Goal: Task Accomplishment & Management: Manage account settings

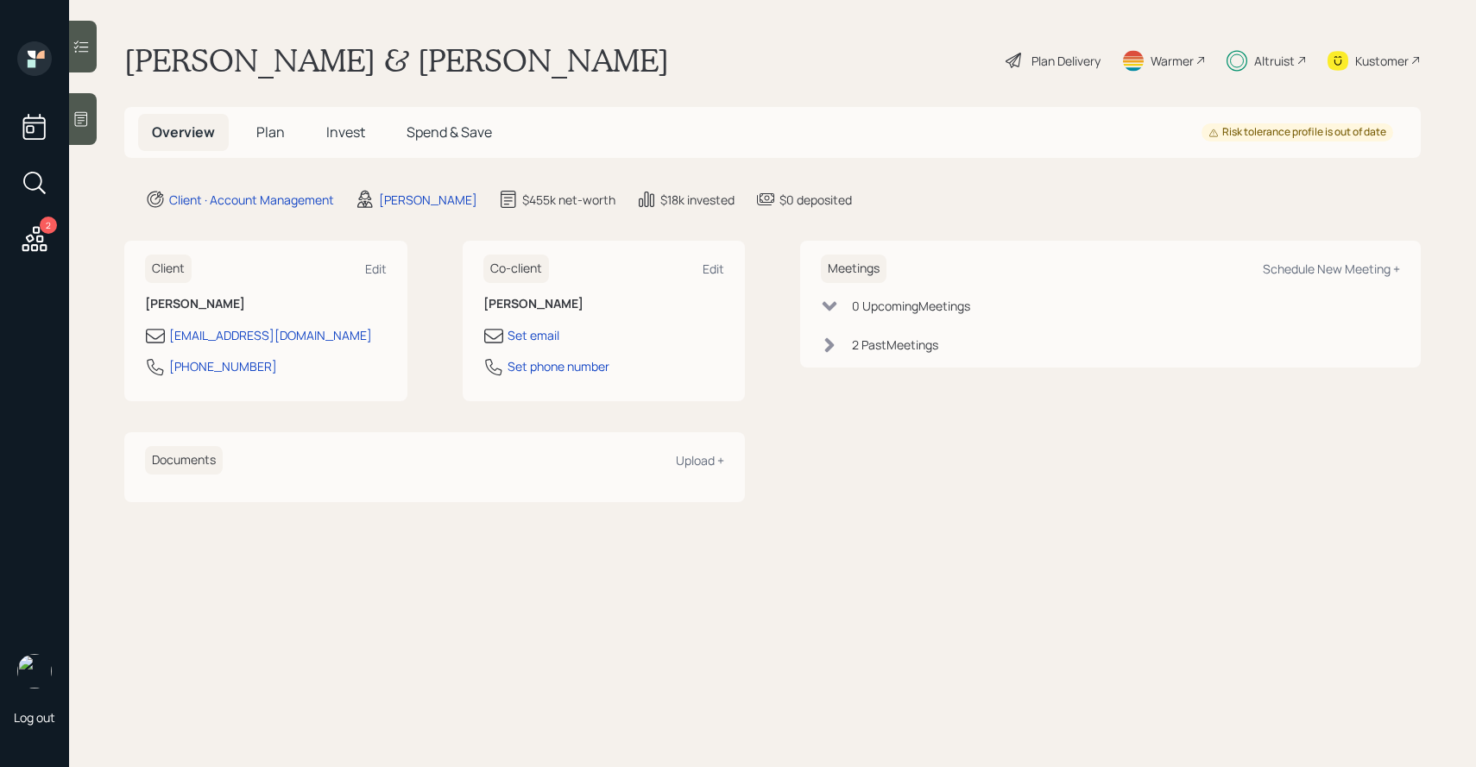
click at [1141, 56] on icon at bounding box center [1133, 57] width 21 height 3
click at [1185, 61] on div "Warmer" at bounding box center [1172, 61] width 43 height 18
click at [1077, 66] on div "Plan Delivery" at bounding box center [1066, 61] width 69 height 18
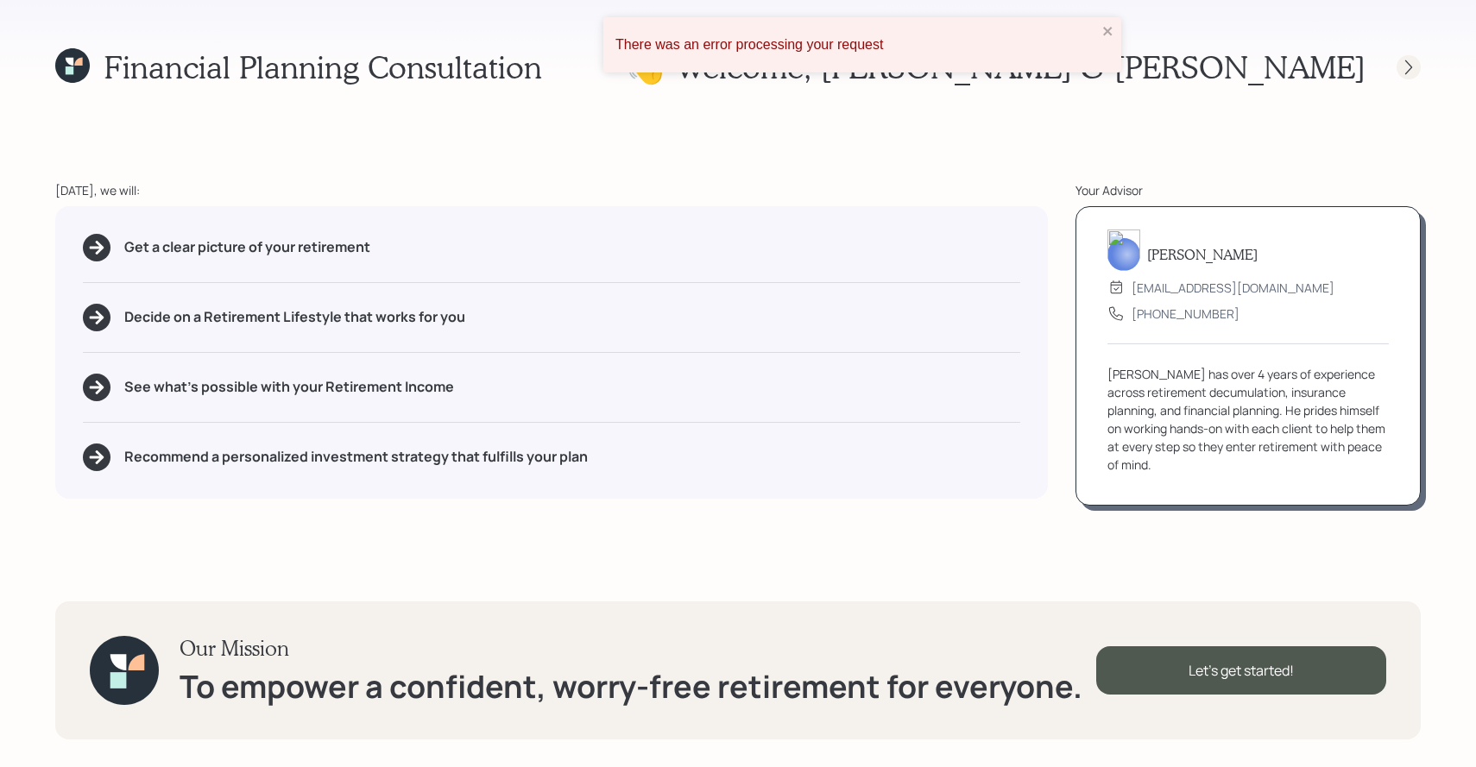
click at [1408, 75] on icon at bounding box center [1408, 67] width 17 height 17
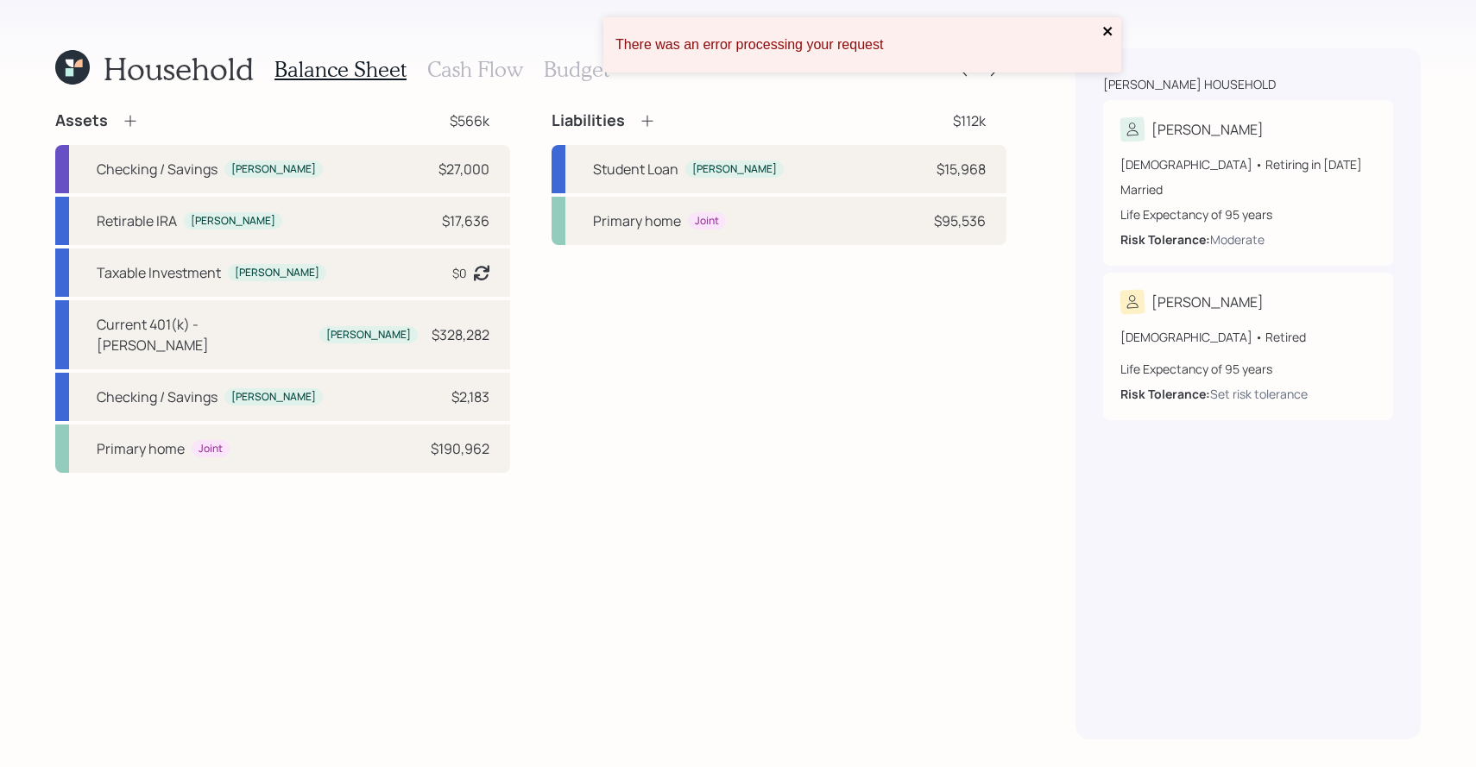
click at [1113, 35] on icon "close" at bounding box center [1108, 31] width 12 height 14
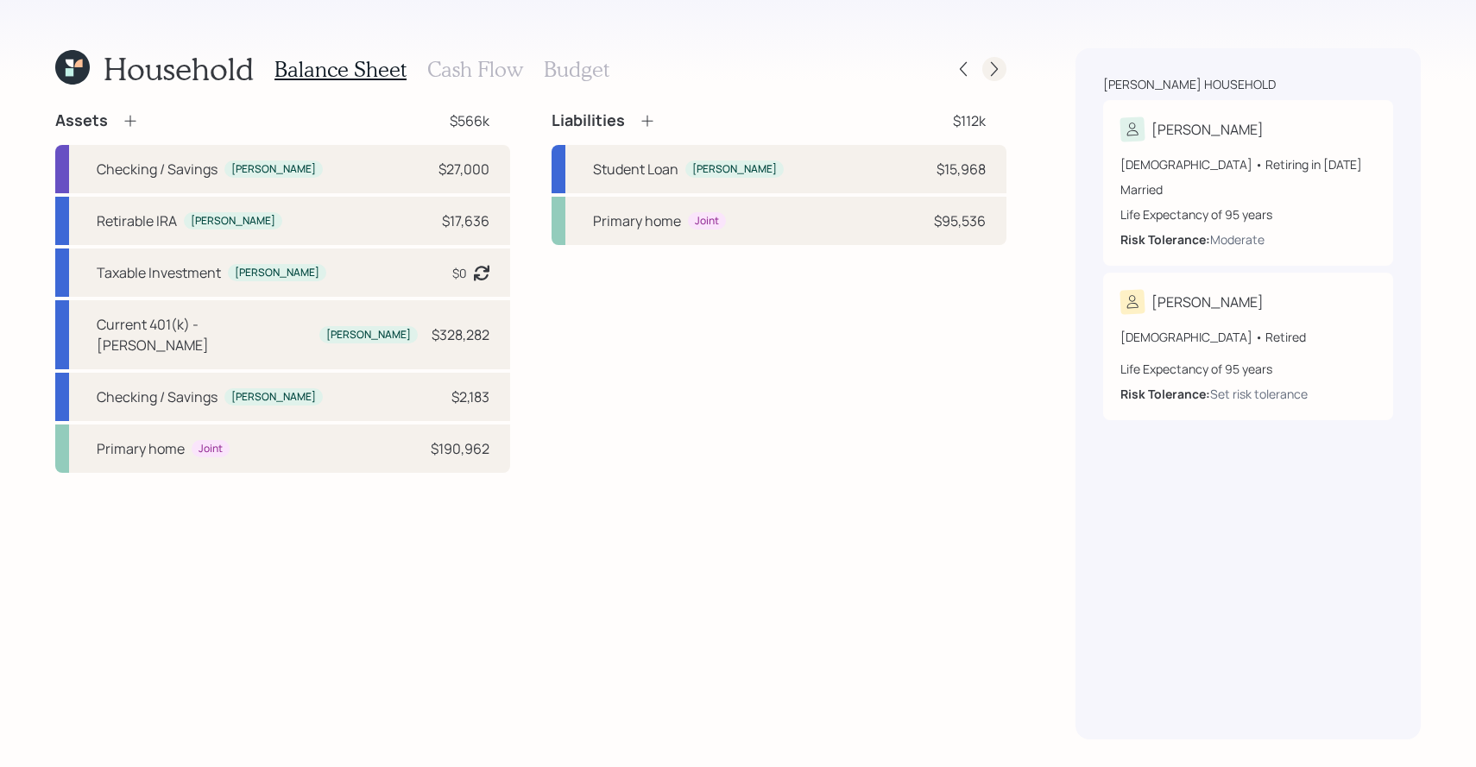
click at [996, 70] on icon at bounding box center [994, 69] width 7 height 15
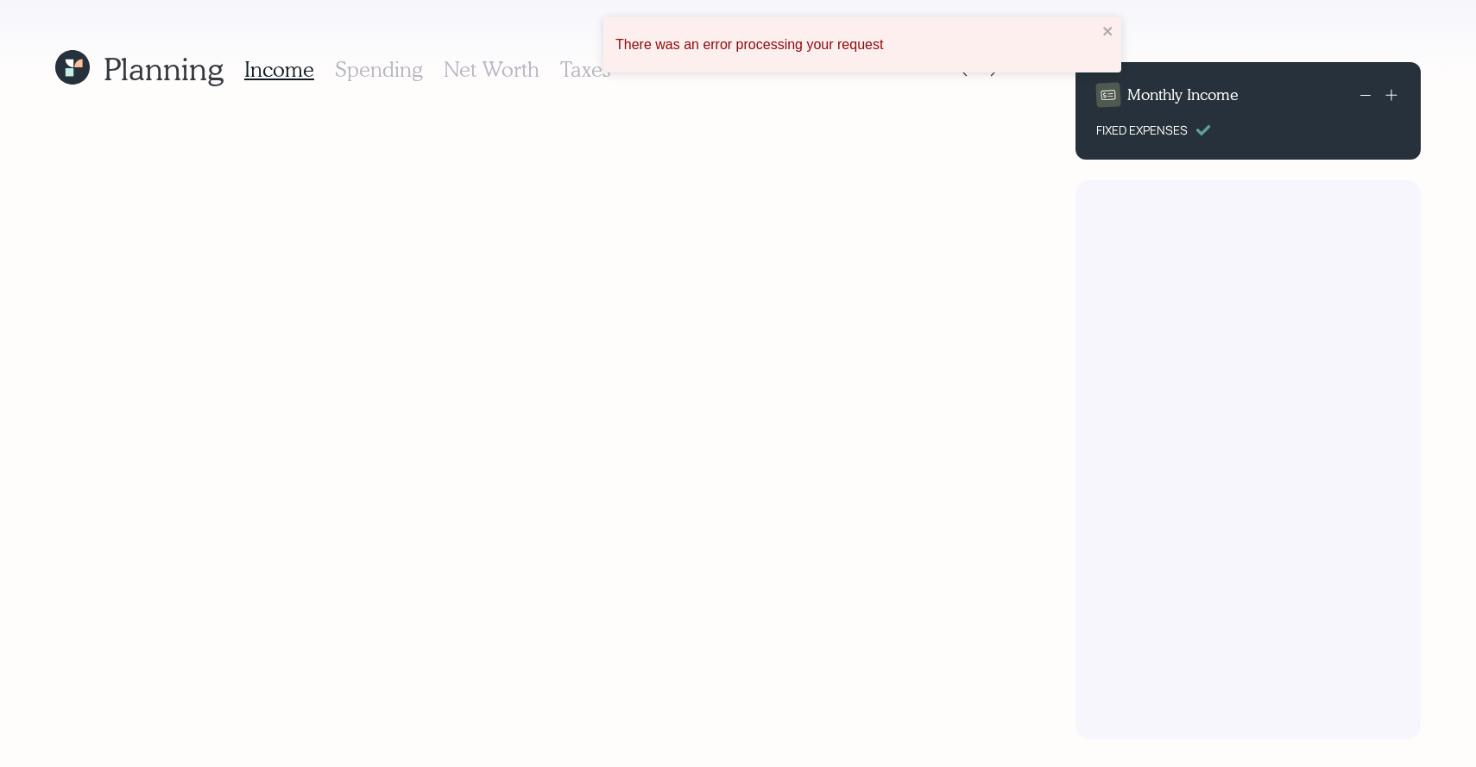
click at [75, 78] on icon at bounding box center [73, 67] width 38 height 38
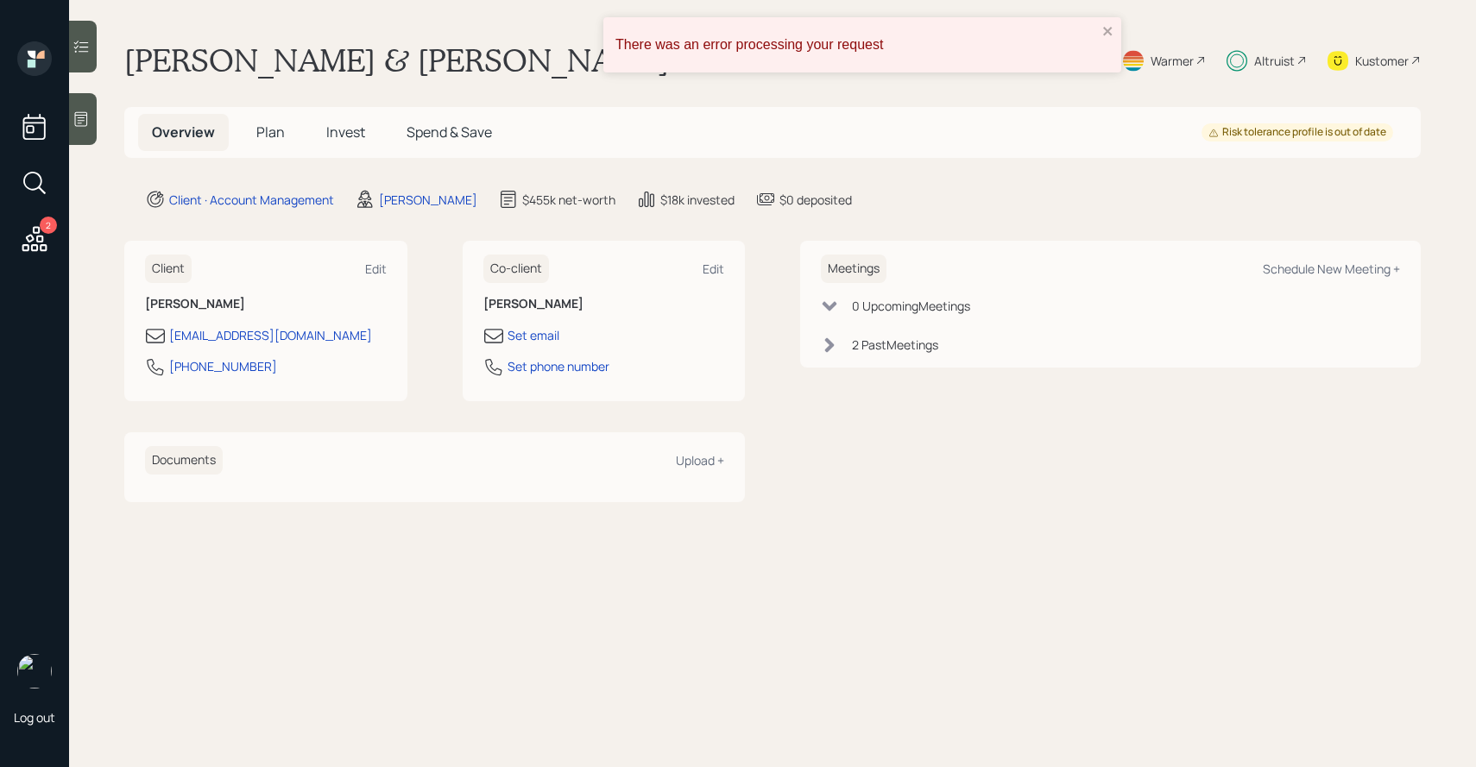
click at [246, 130] on h5 "Plan" at bounding box center [271, 132] width 56 height 37
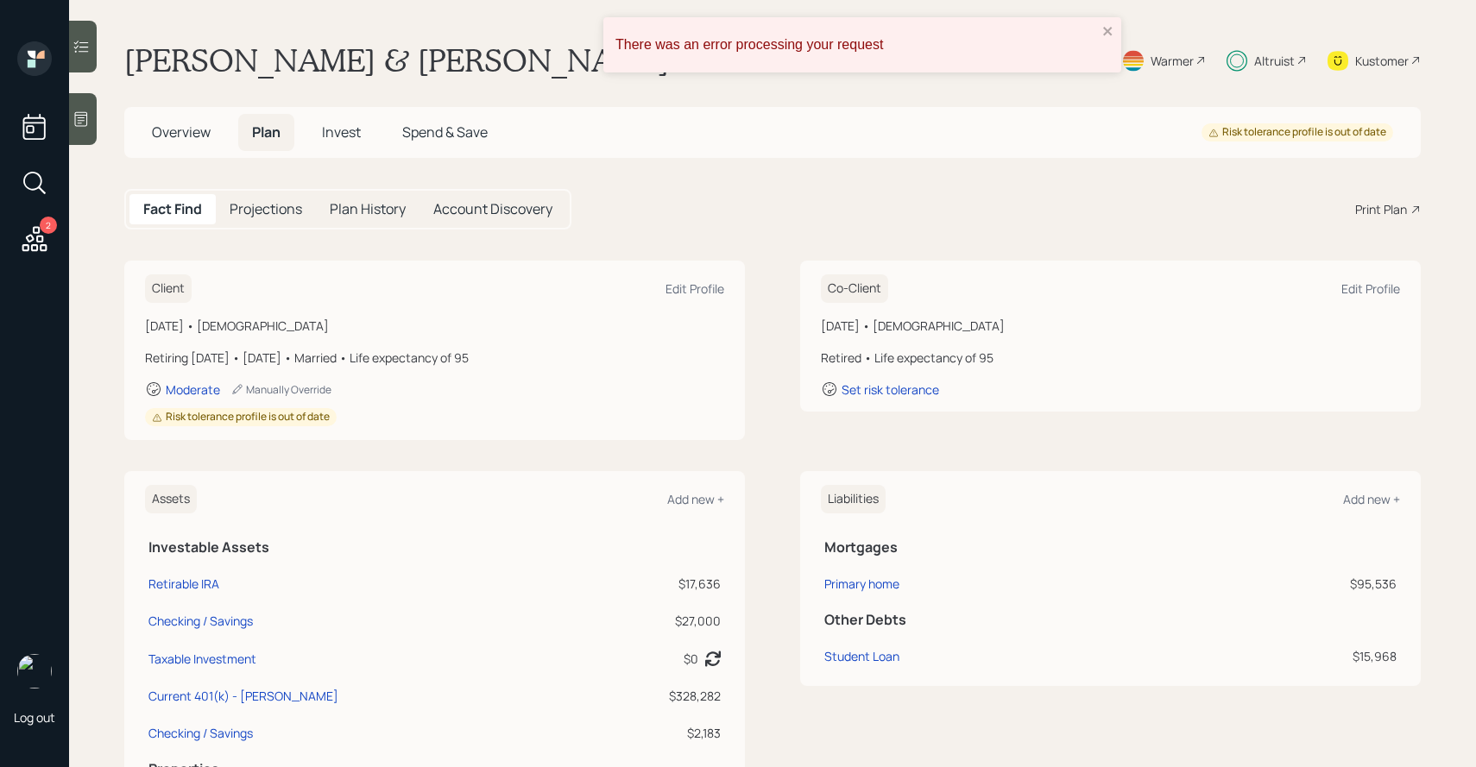
click at [324, 131] on span "Invest" at bounding box center [341, 132] width 39 height 19
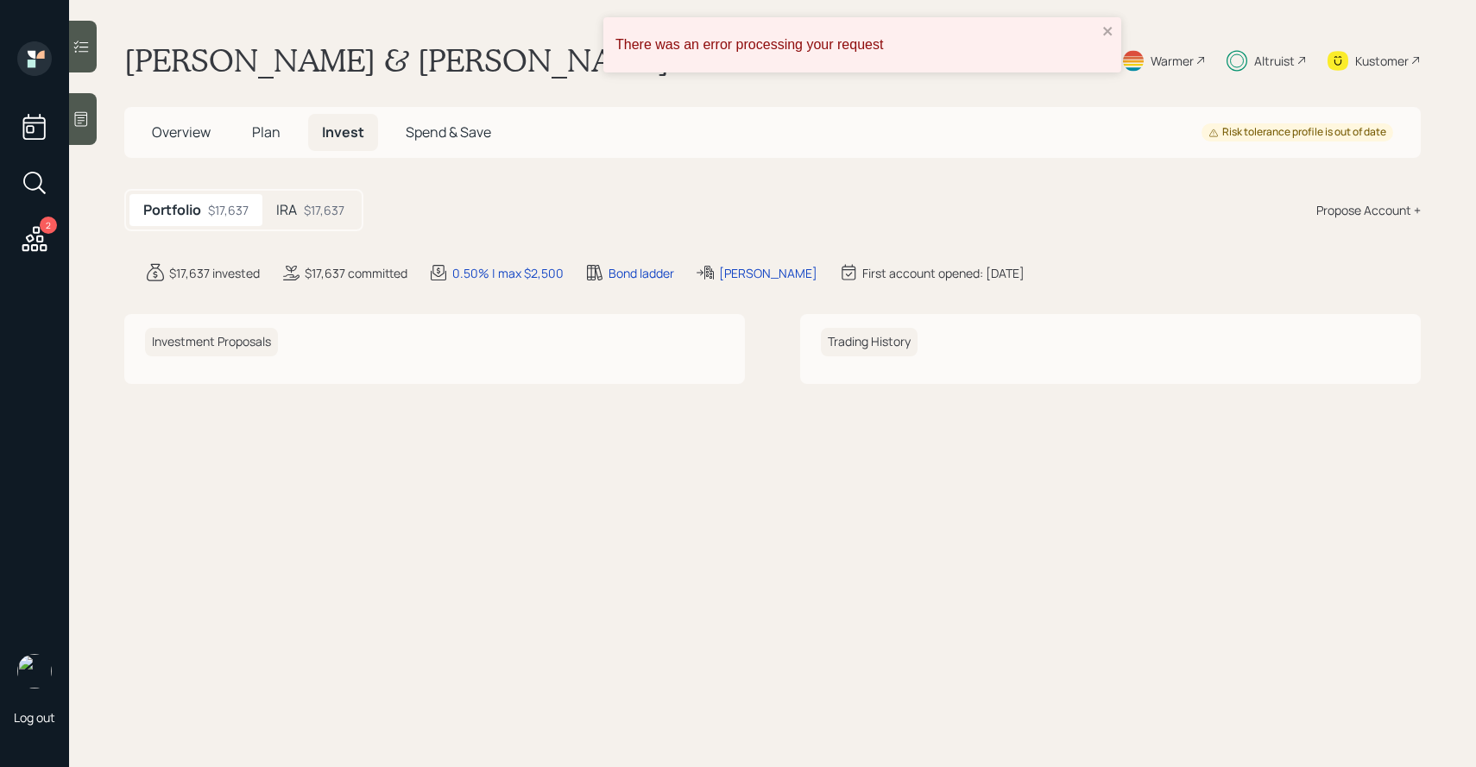
click at [199, 126] on span "Overview" at bounding box center [181, 132] width 59 height 19
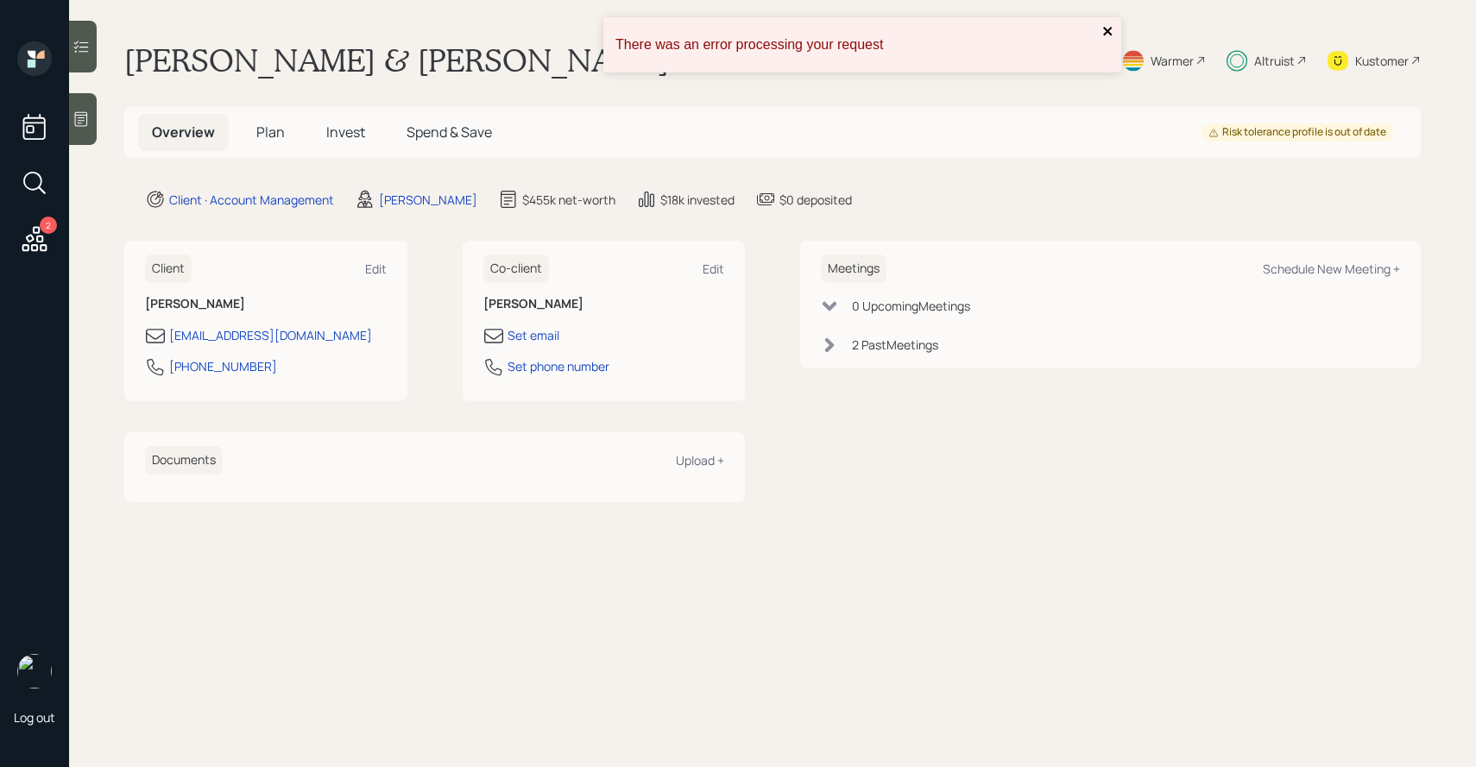
click at [1107, 31] on icon "close" at bounding box center [1107, 31] width 9 height 9
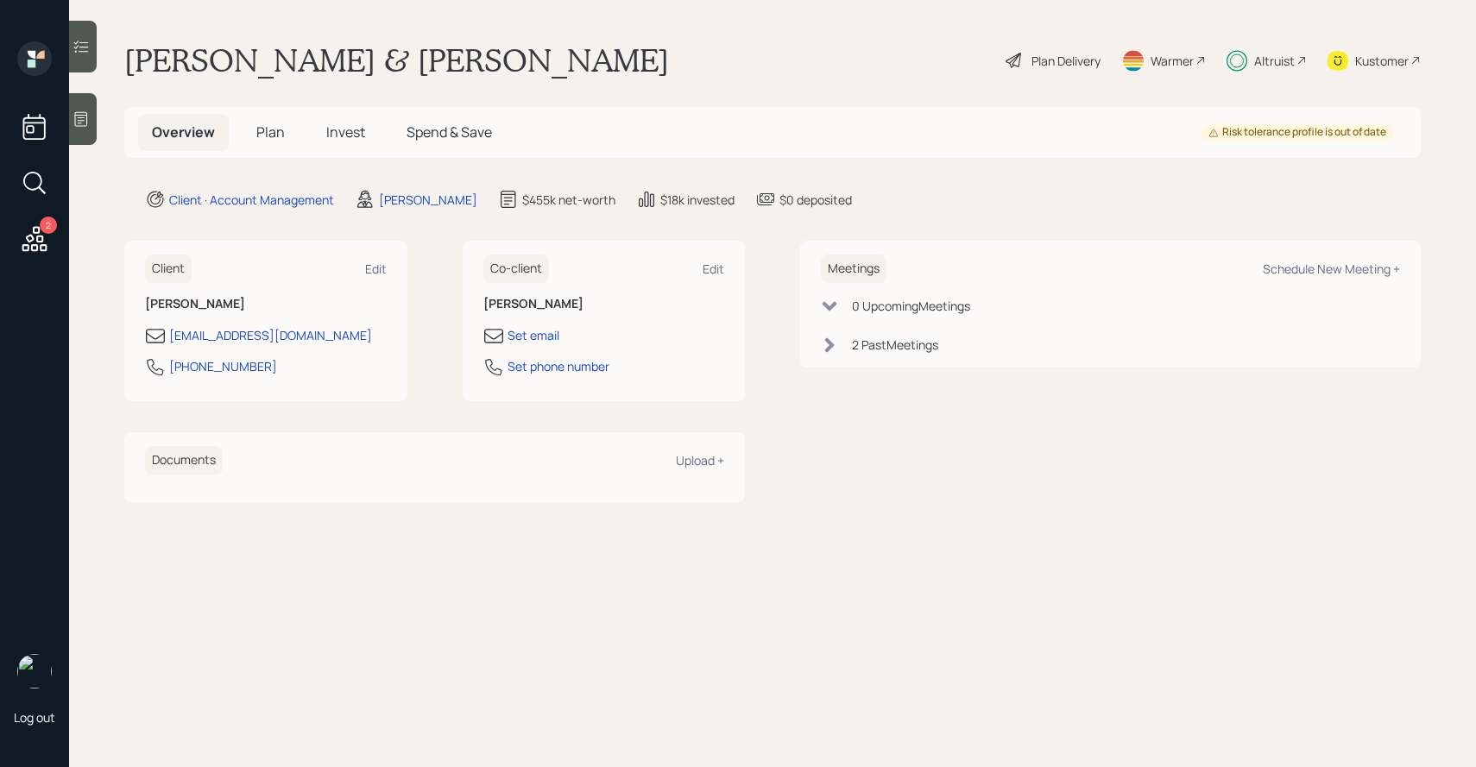
click at [1039, 63] on div "Plan Delivery" at bounding box center [1066, 61] width 69 height 18
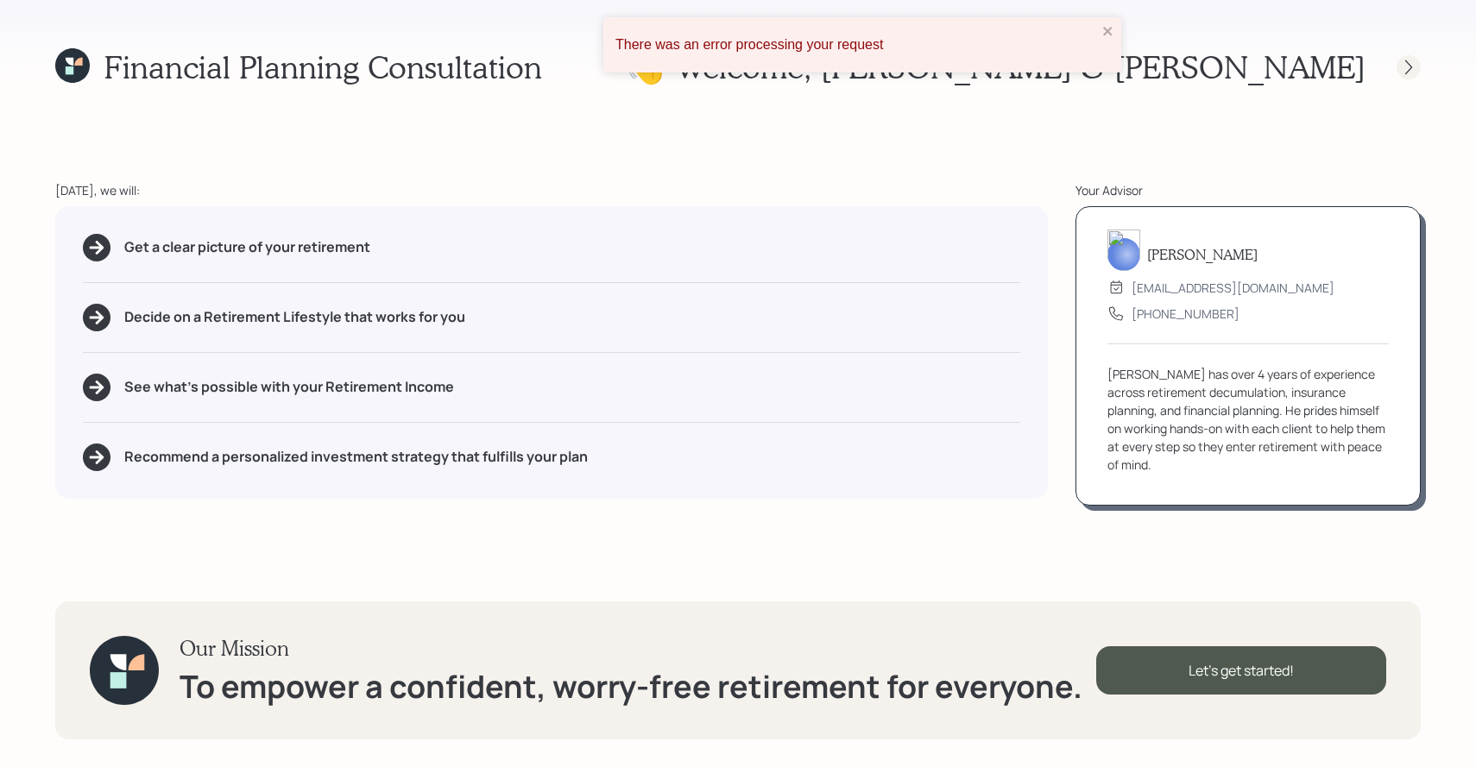
click at [1412, 60] on icon at bounding box center [1408, 67] width 17 height 17
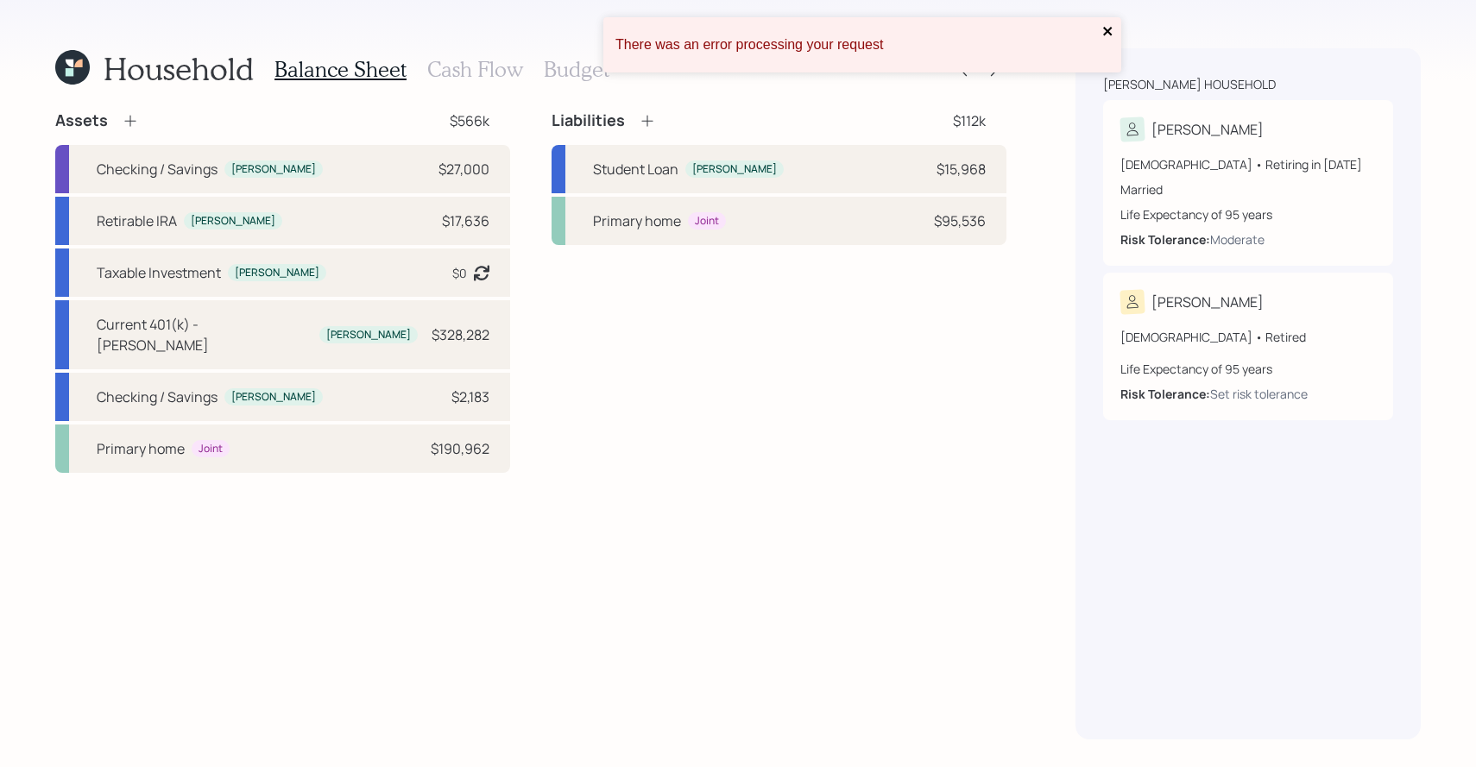
click at [1104, 31] on icon "close" at bounding box center [1108, 31] width 12 height 14
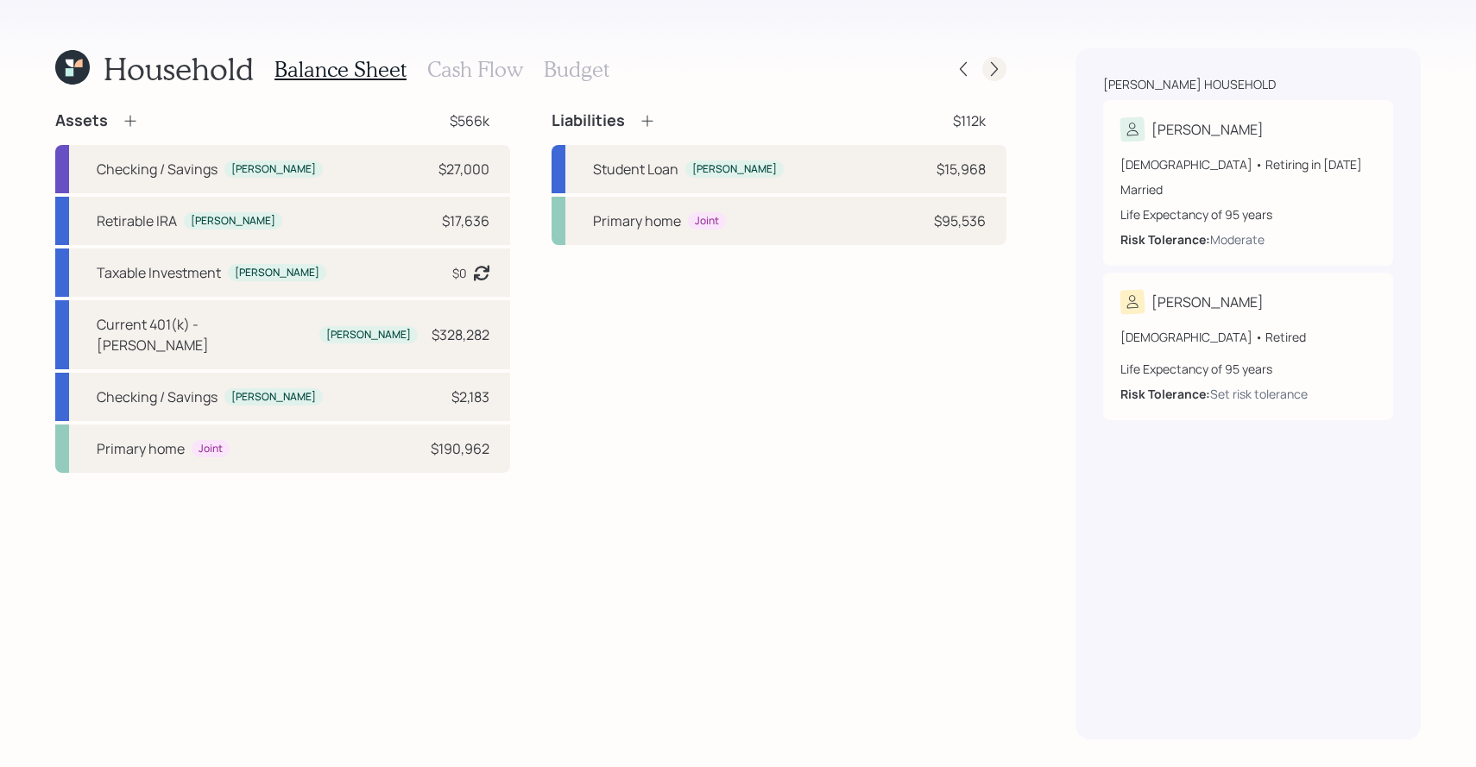
click at [996, 70] on icon at bounding box center [994, 69] width 7 height 15
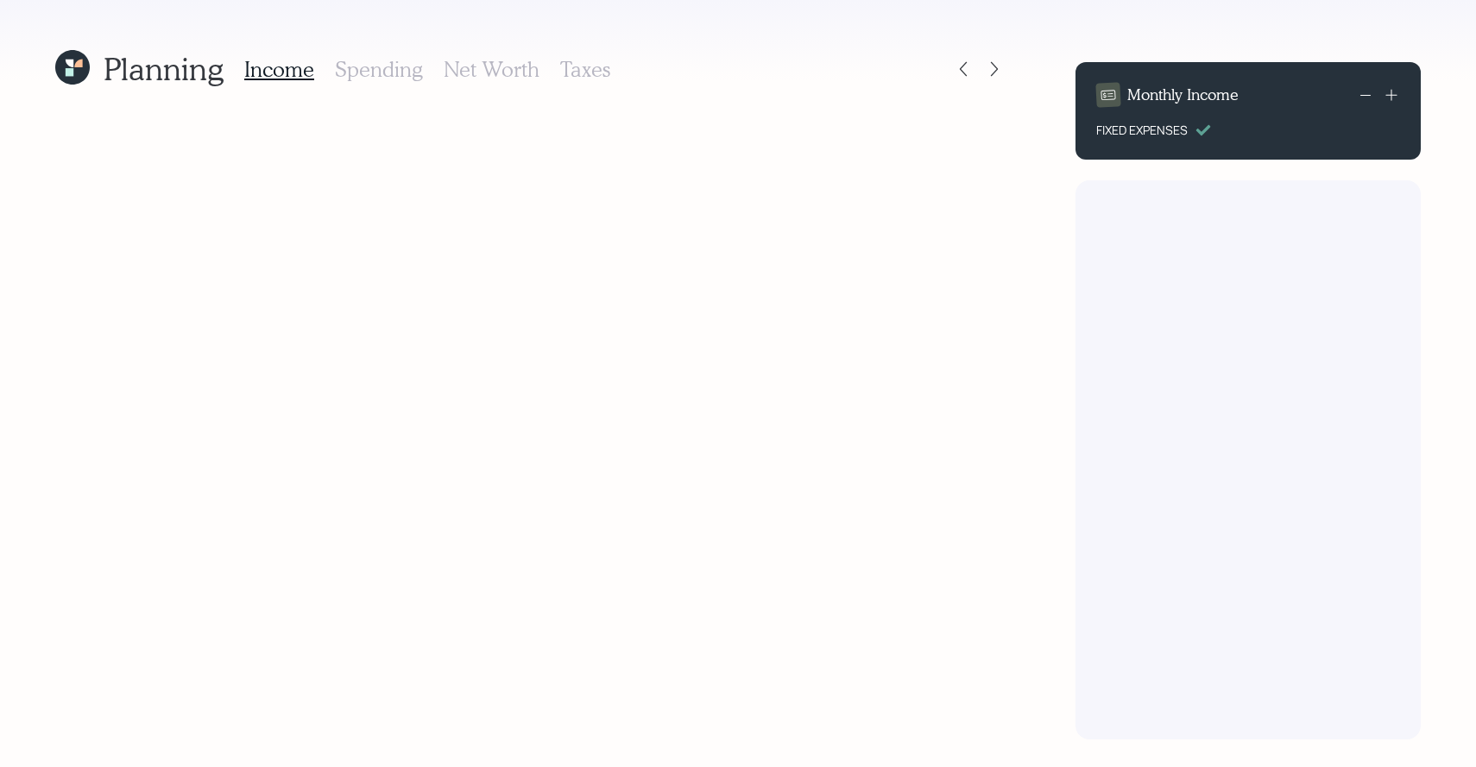
click at [79, 73] on icon at bounding box center [72, 67] width 35 height 35
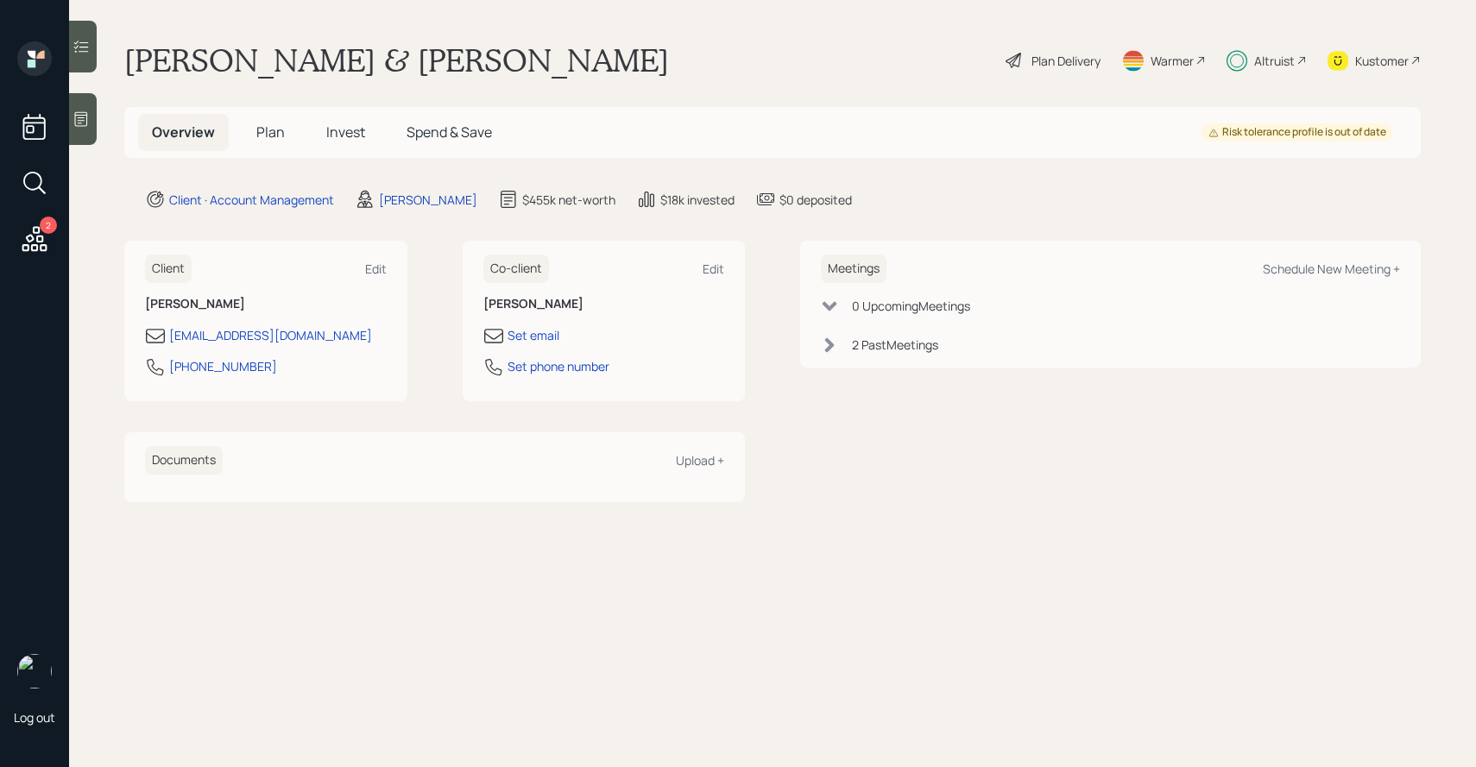
click at [254, 124] on h5 "Plan" at bounding box center [271, 132] width 56 height 37
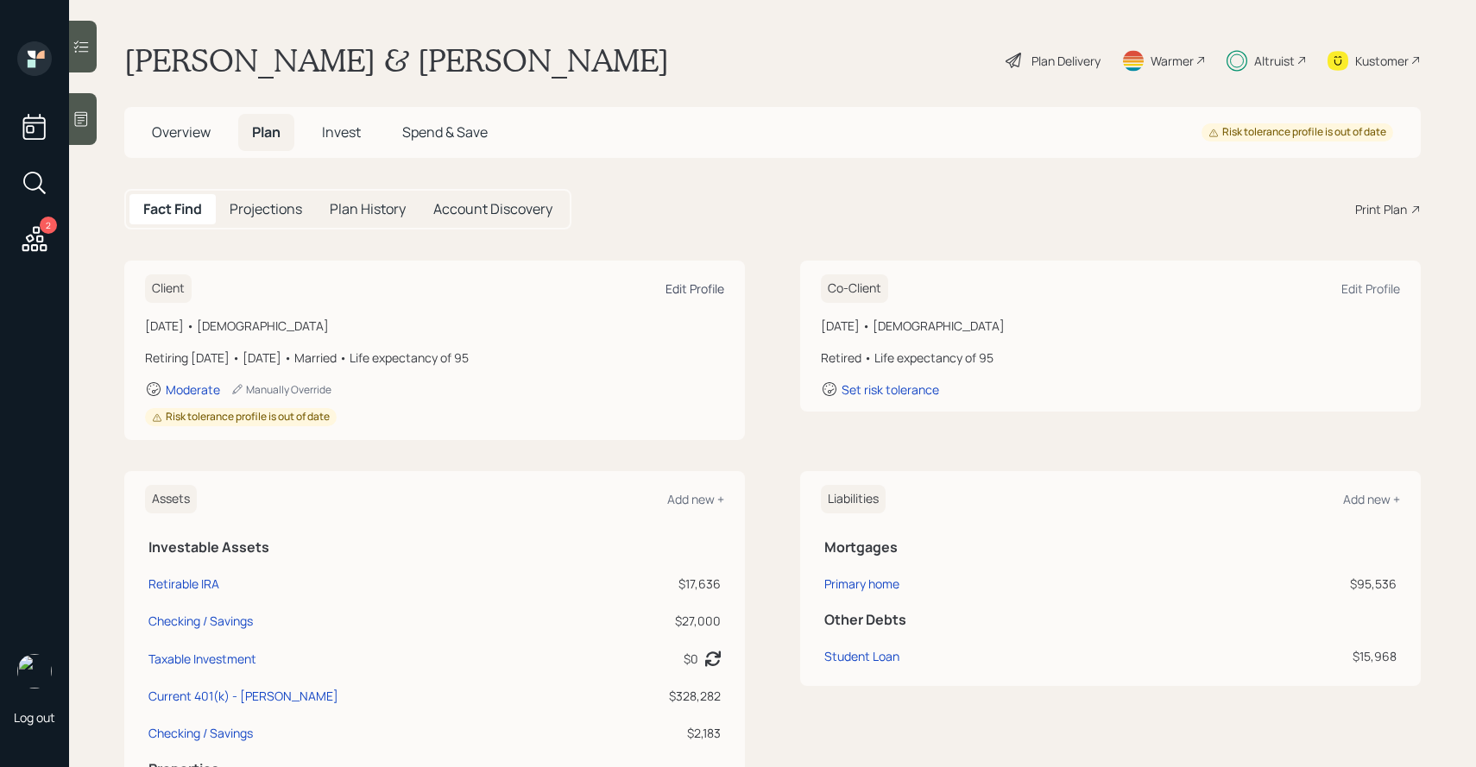
click at [674, 293] on div "Edit Profile" at bounding box center [695, 289] width 59 height 16
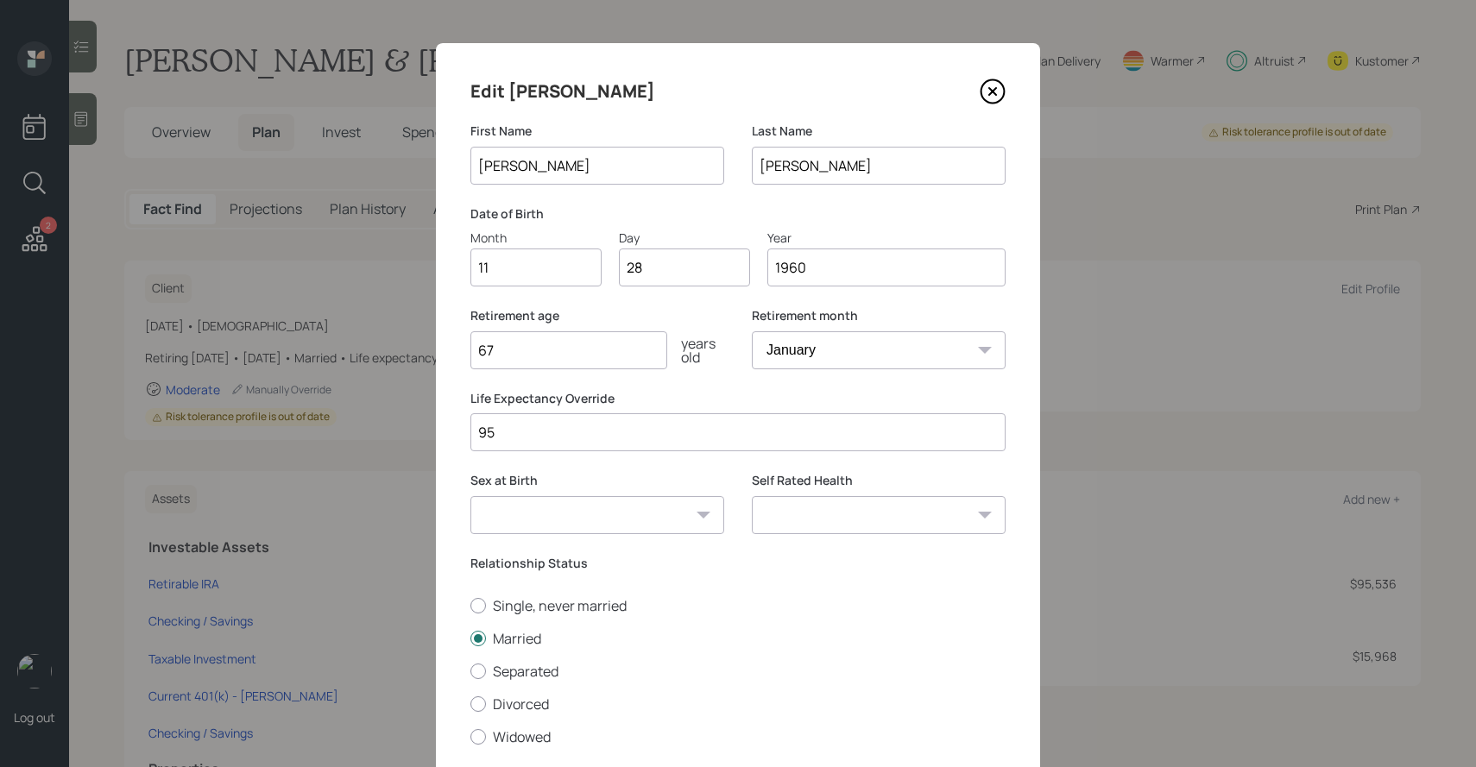
click at [601, 517] on select "Male Female Other / Prefer not to say" at bounding box center [597, 515] width 254 height 38
select select "female"
click at [470, 496] on select "Male Female Other / Prefer not to say" at bounding box center [597, 515] width 254 height 38
click at [986, 101] on icon at bounding box center [993, 91] width 23 height 23
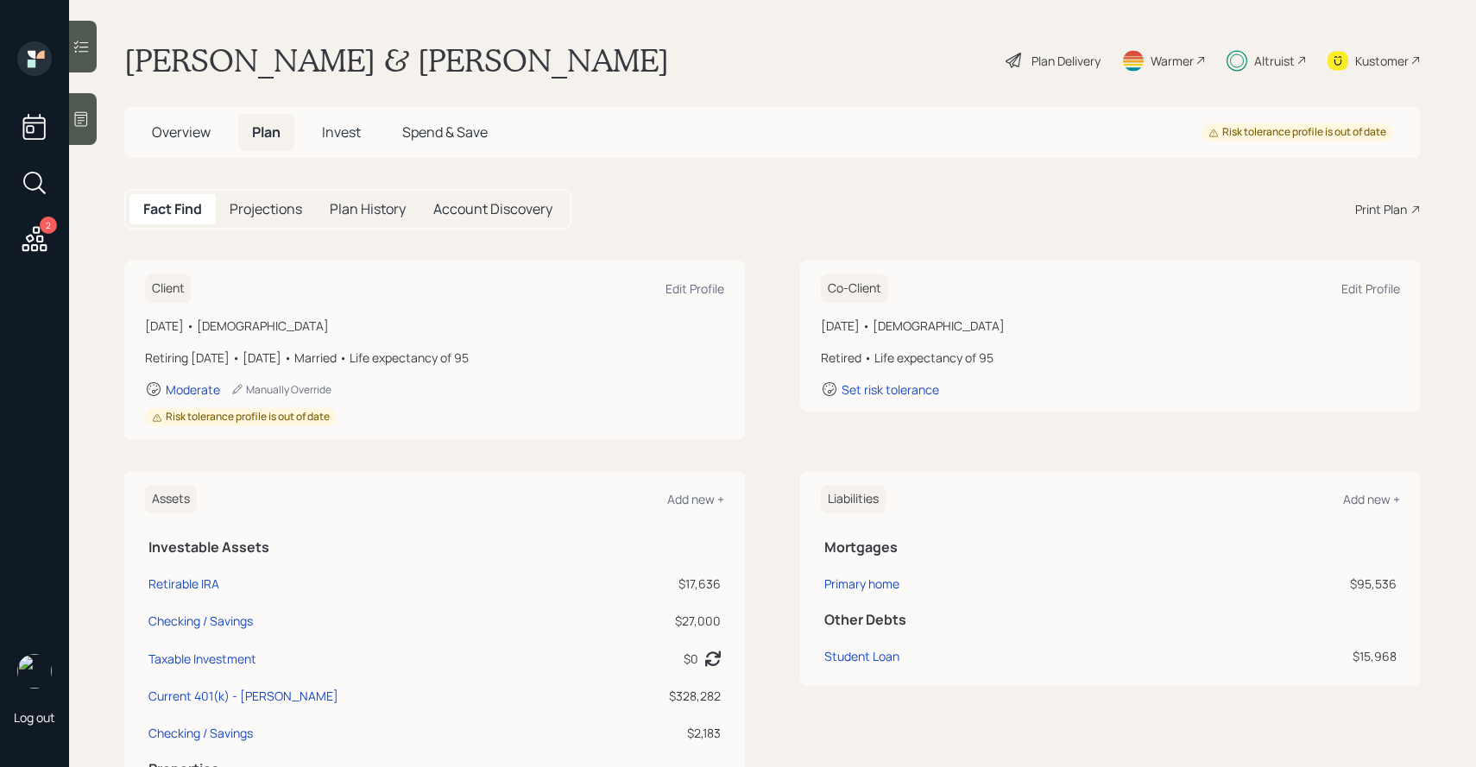
click at [1049, 59] on div "Plan Delivery" at bounding box center [1066, 61] width 69 height 18
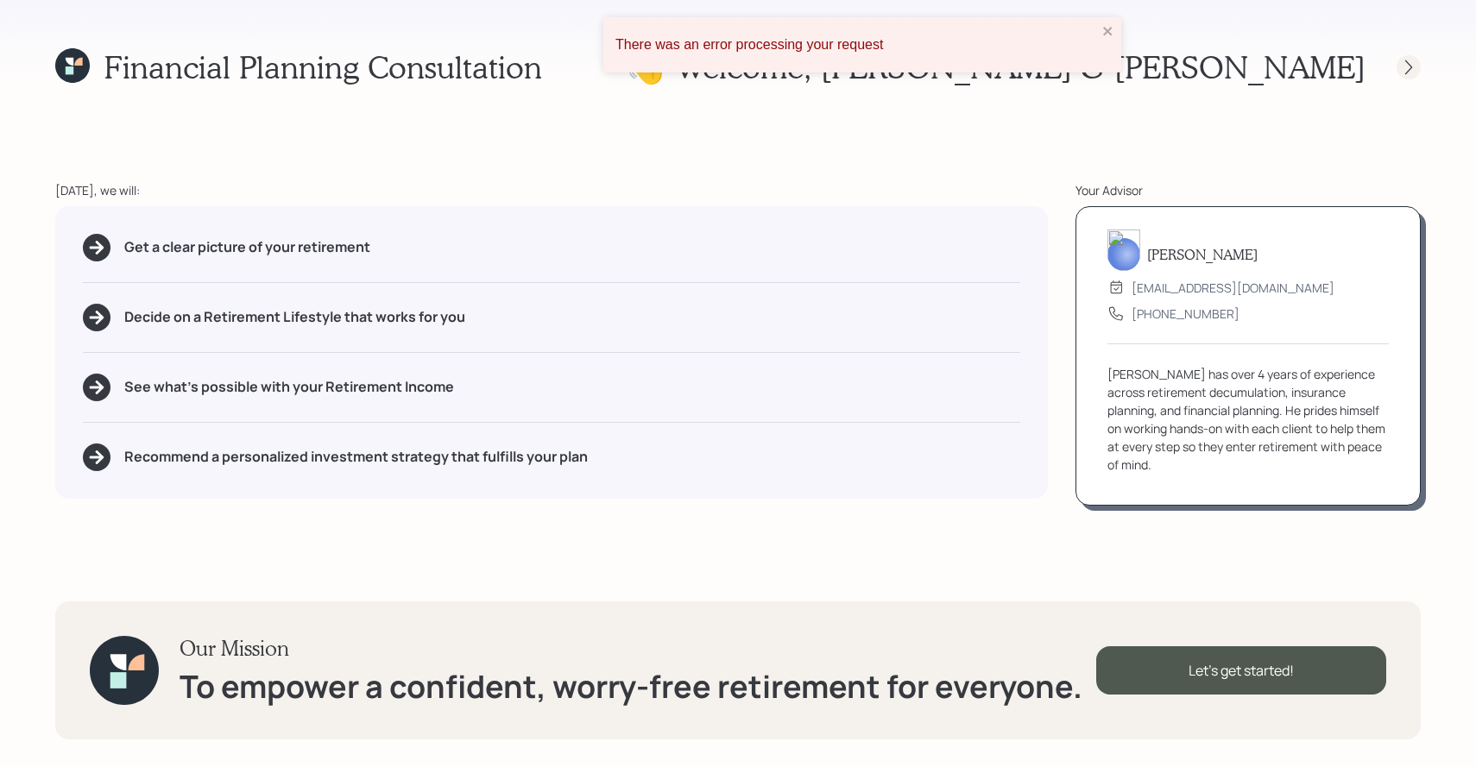
click at [1406, 73] on icon at bounding box center [1408, 67] width 17 height 17
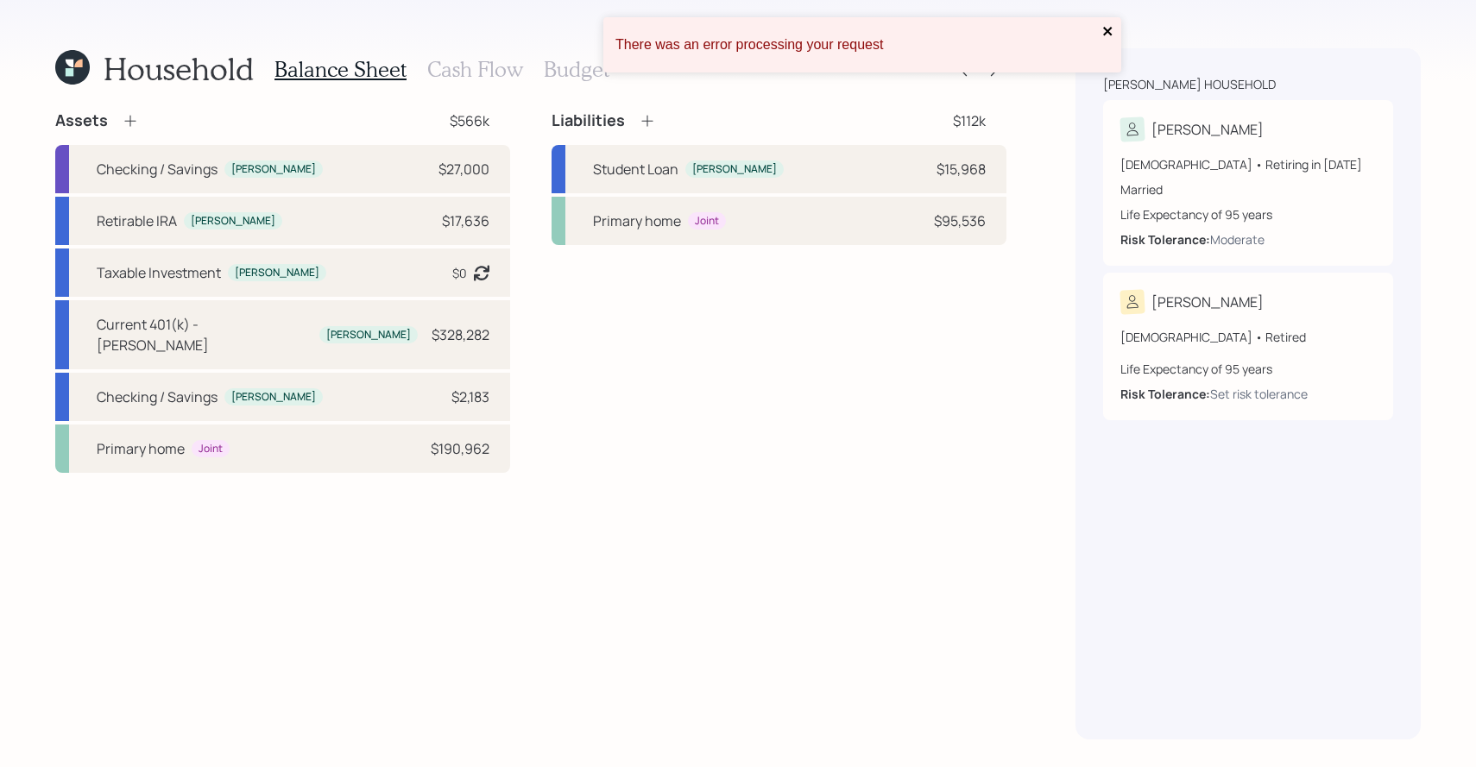
click at [1107, 36] on icon "close" at bounding box center [1108, 31] width 12 height 14
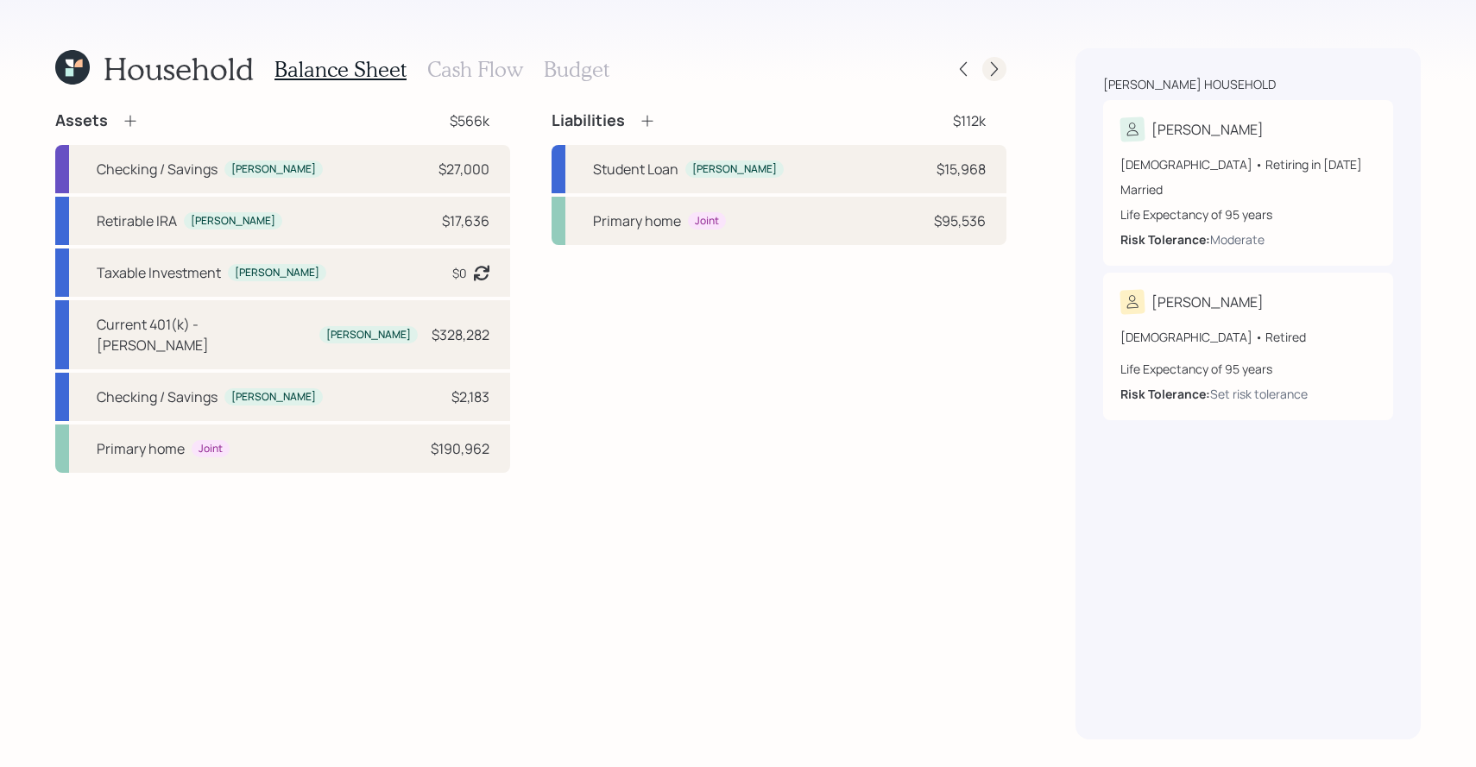
click at [1001, 71] on icon at bounding box center [994, 68] width 17 height 17
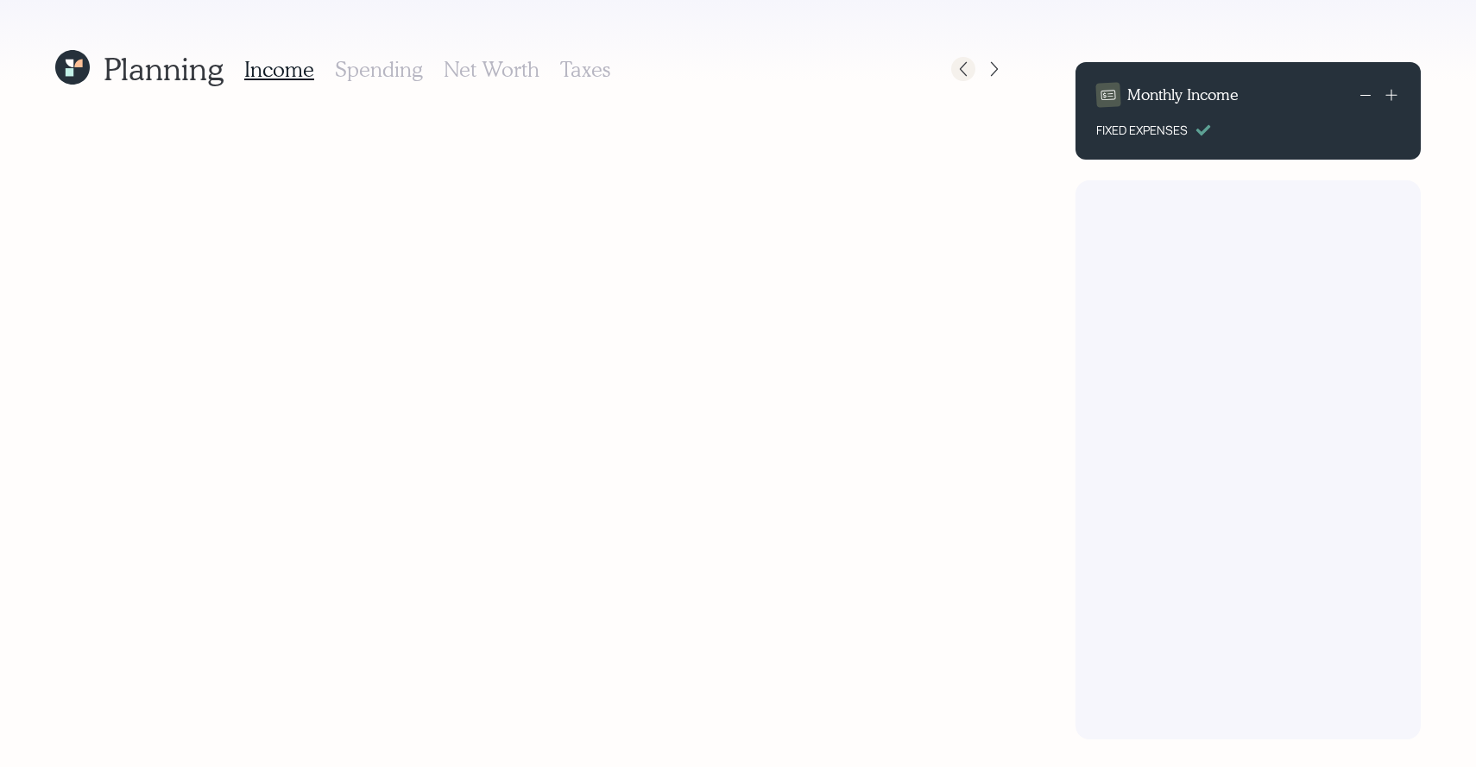
click at [968, 73] on icon at bounding box center [963, 68] width 17 height 17
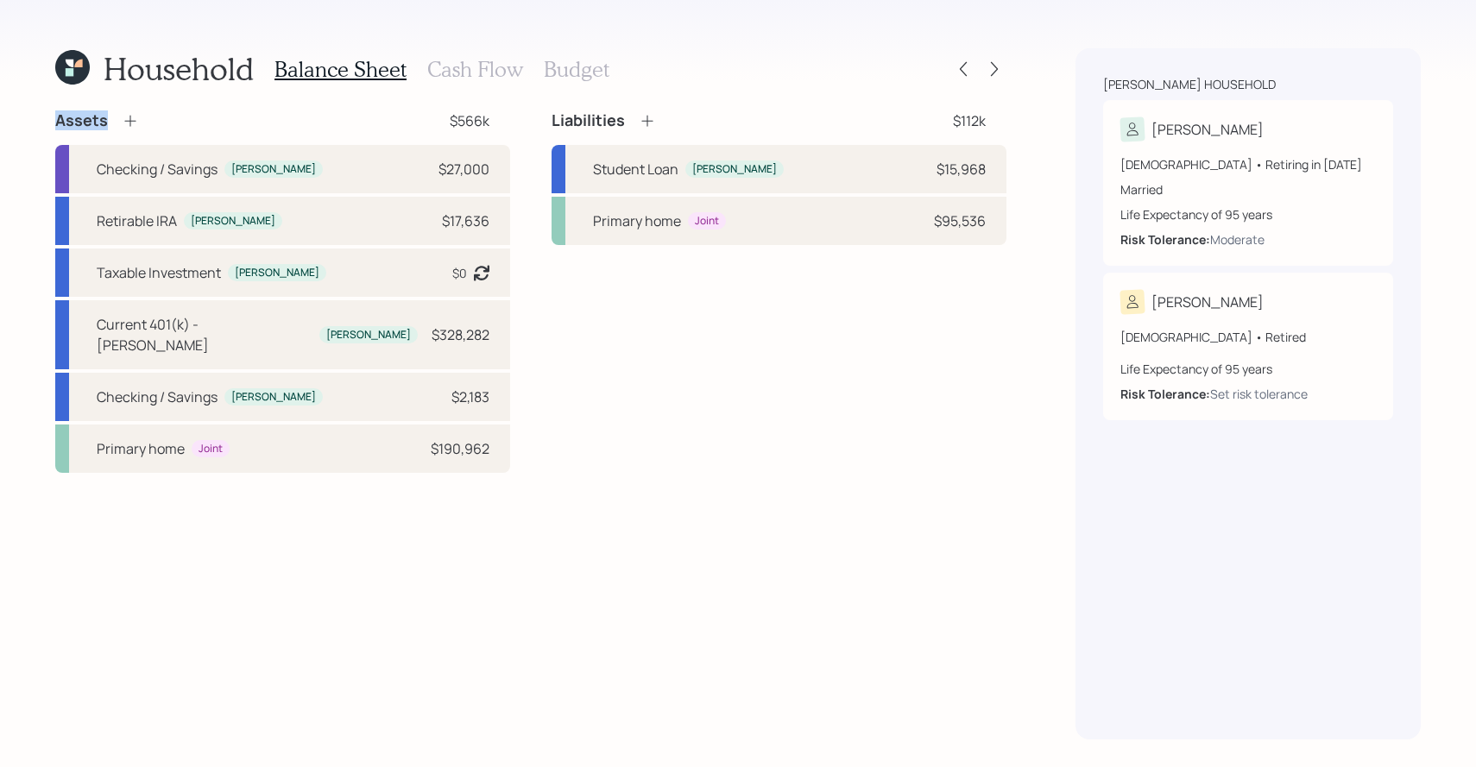
click at [968, 73] on icon at bounding box center [963, 68] width 17 height 17
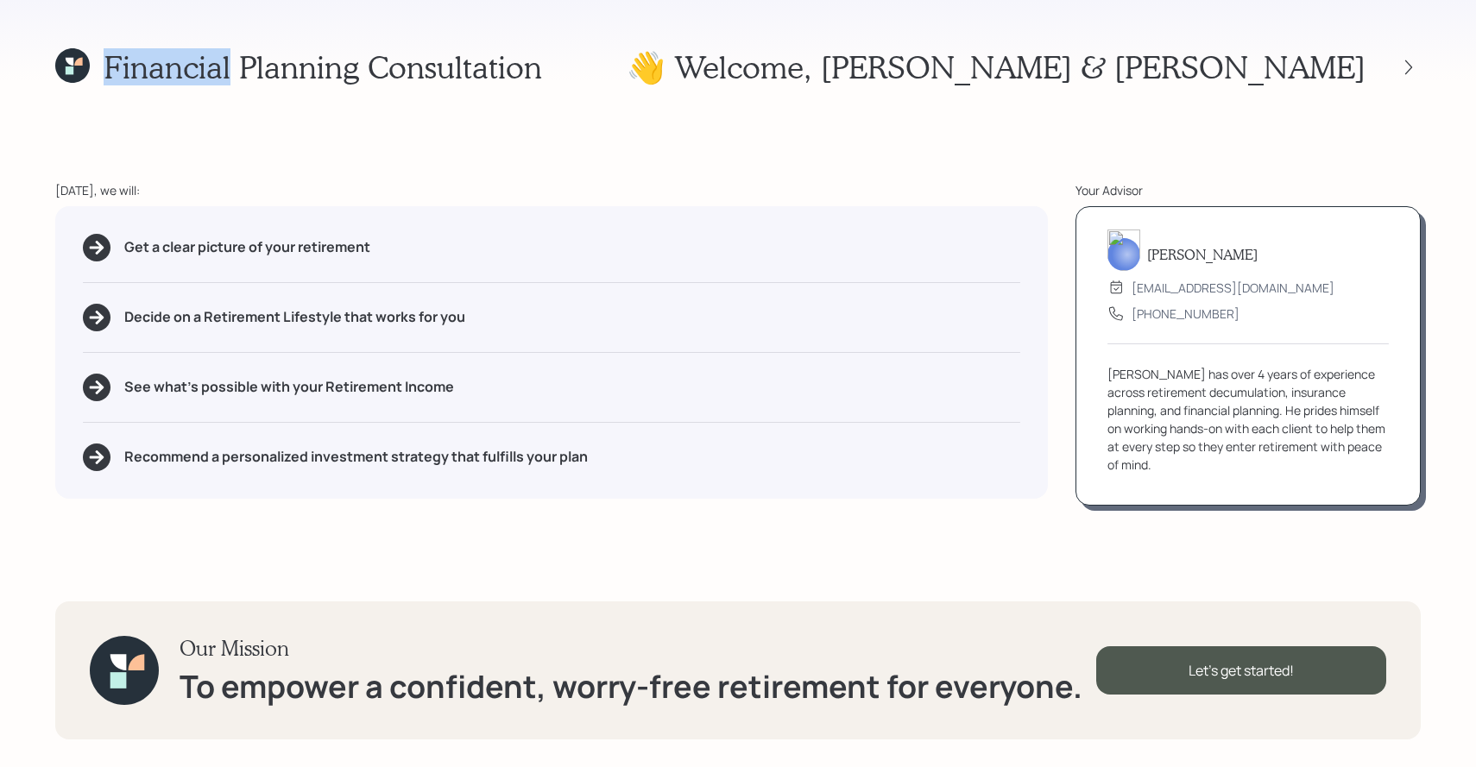
click at [62, 74] on icon at bounding box center [72, 65] width 35 height 35
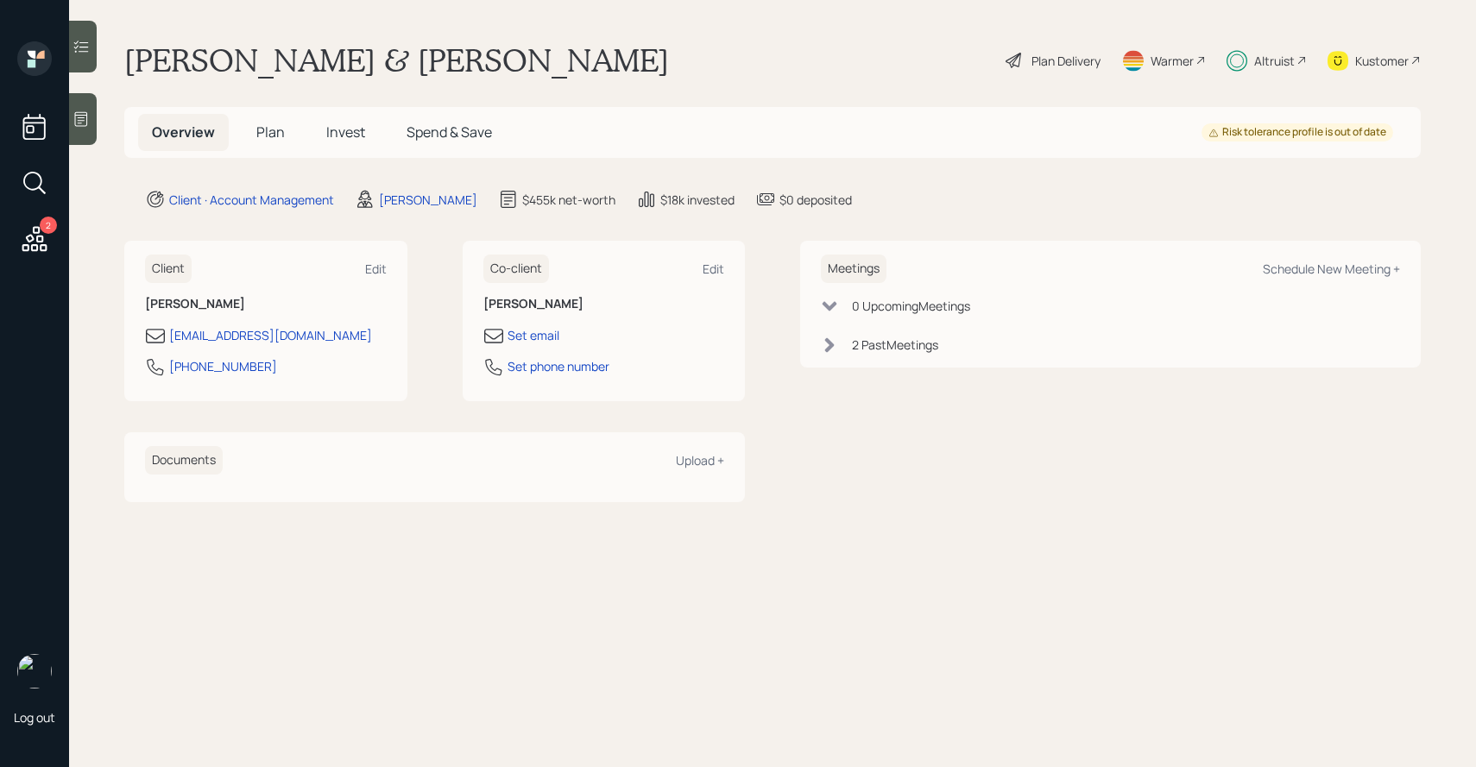
click at [387, 269] on div "Client Edit Jamie Koutnik jspro311@yahoo.com 630-677-1948" at bounding box center [265, 321] width 283 height 161
click at [383, 269] on div "Edit" at bounding box center [376, 269] width 22 height 16
click at [713, 275] on div "Edit" at bounding box center [714, 269] width 22 height 16
click at [266, 144] on h5 "Plan" at bounding box center [271, 132] width 56 height 37
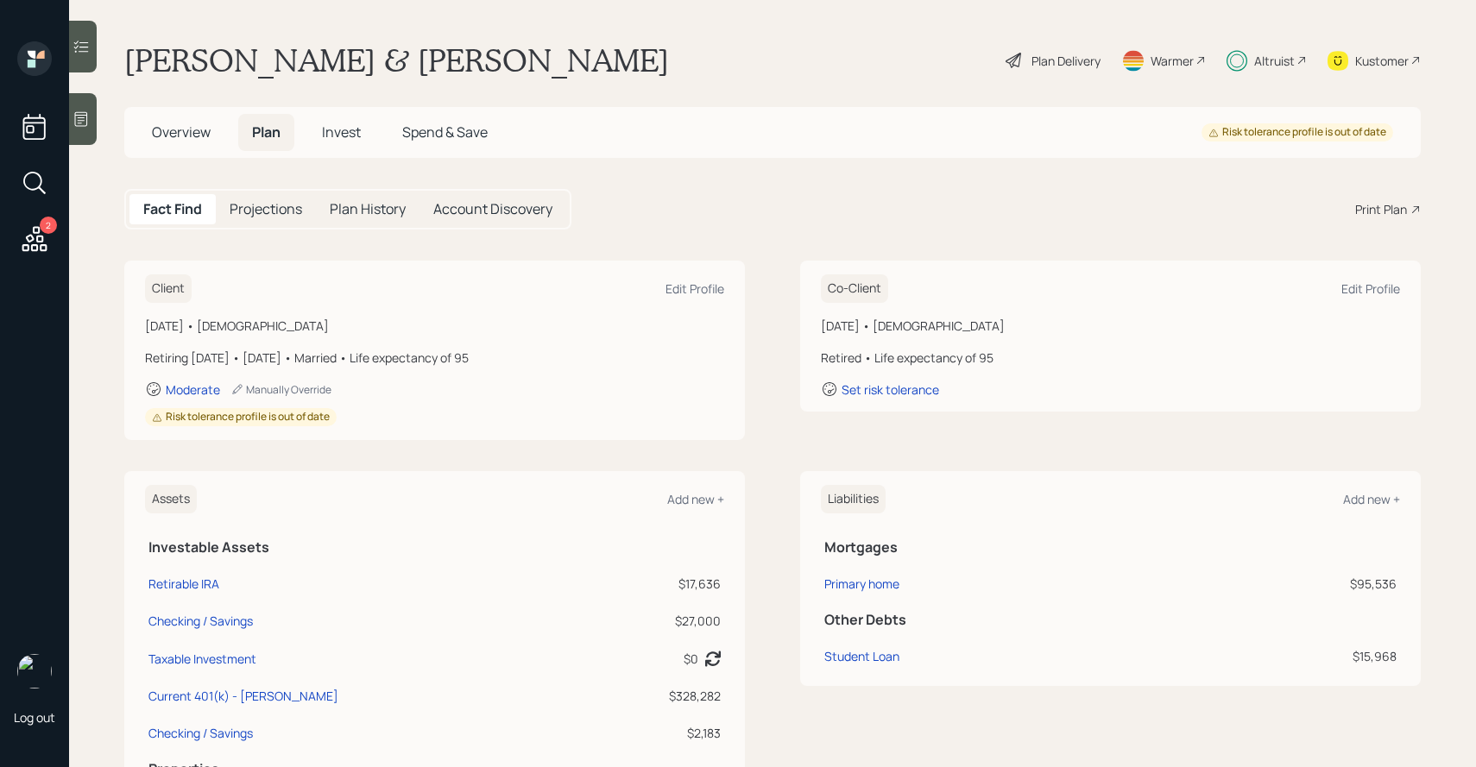
click at [1367, 280] on div "Co-Client Edit Profile" at bounding box center [1110, 289] width 579 height 28
click at [1362, 291] on div "Edit Profile" at bounding box center [1371, 289] width 59 height 16
select select "9"
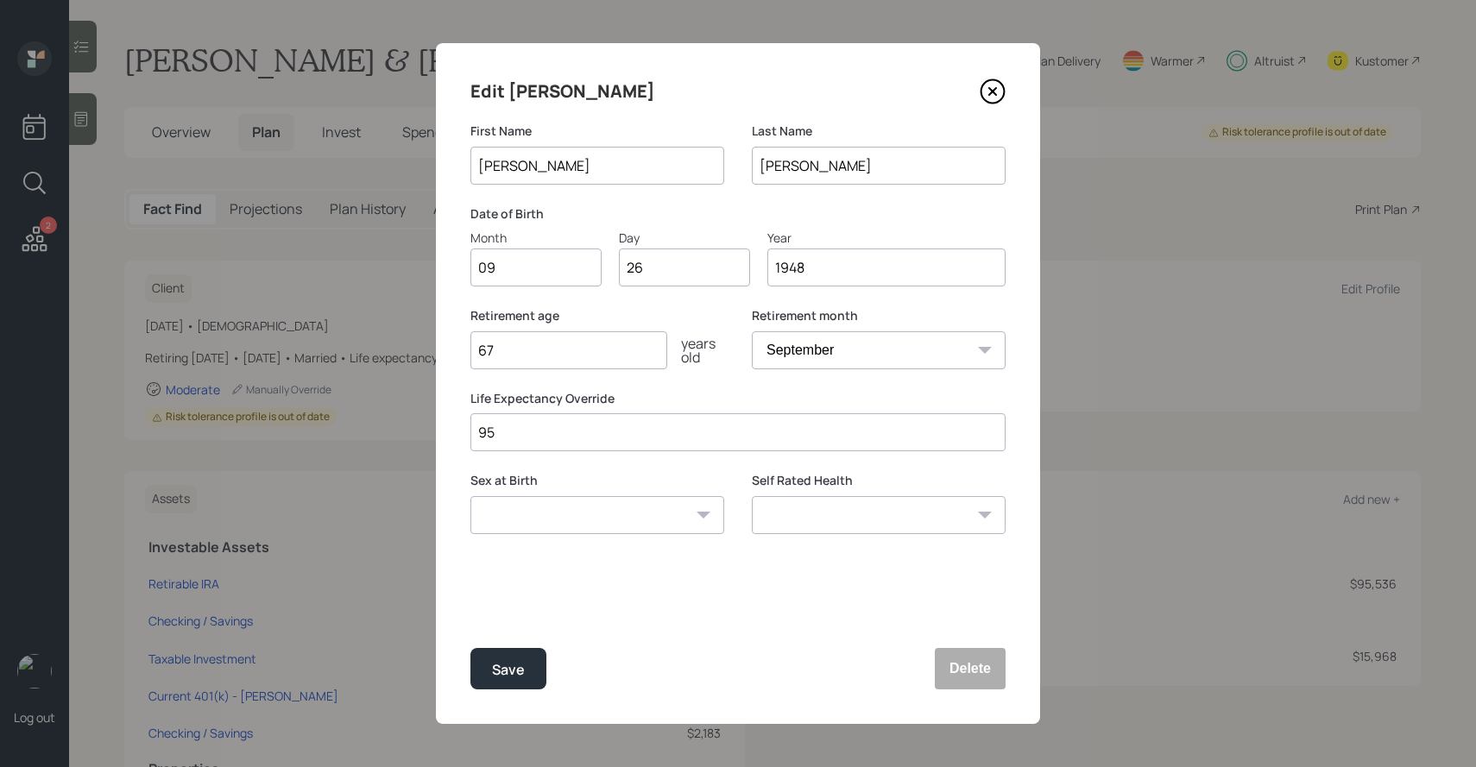
click at [602, 520] on select "Male Female Other / Prefer not to say" at bounding box center [597, 515] width 254 height 38
select select "male"
click at [470, 496] on select "Male Female Other / Prefer not to say" at bounding box center [597, 515] width 254 height 38
click at [494, 682] on button "Save" at bounding box center [508, 668] width 76 height 41
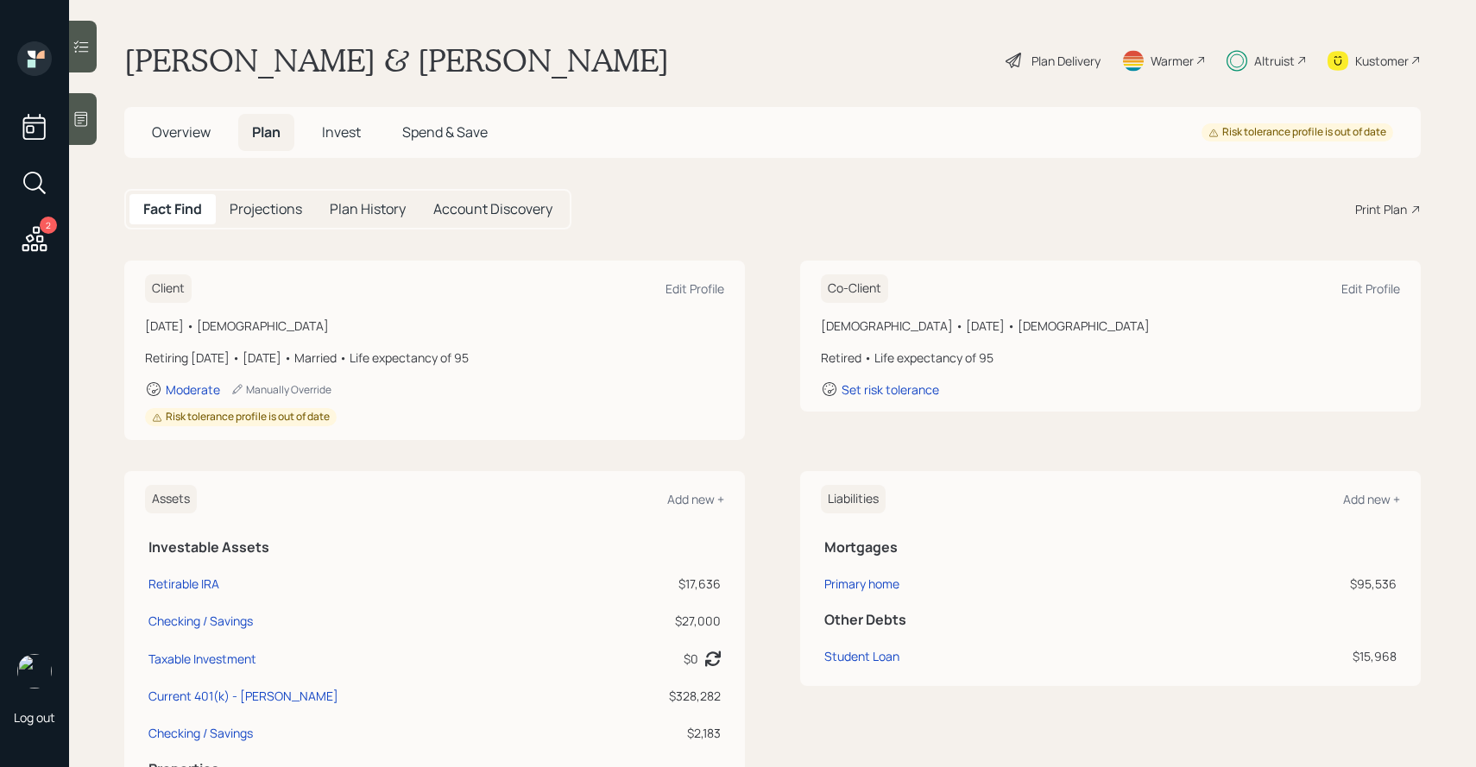
click at [1045, 61] on div "Plan Delivery" at bounding box center [1066, 61] width 69 height 18
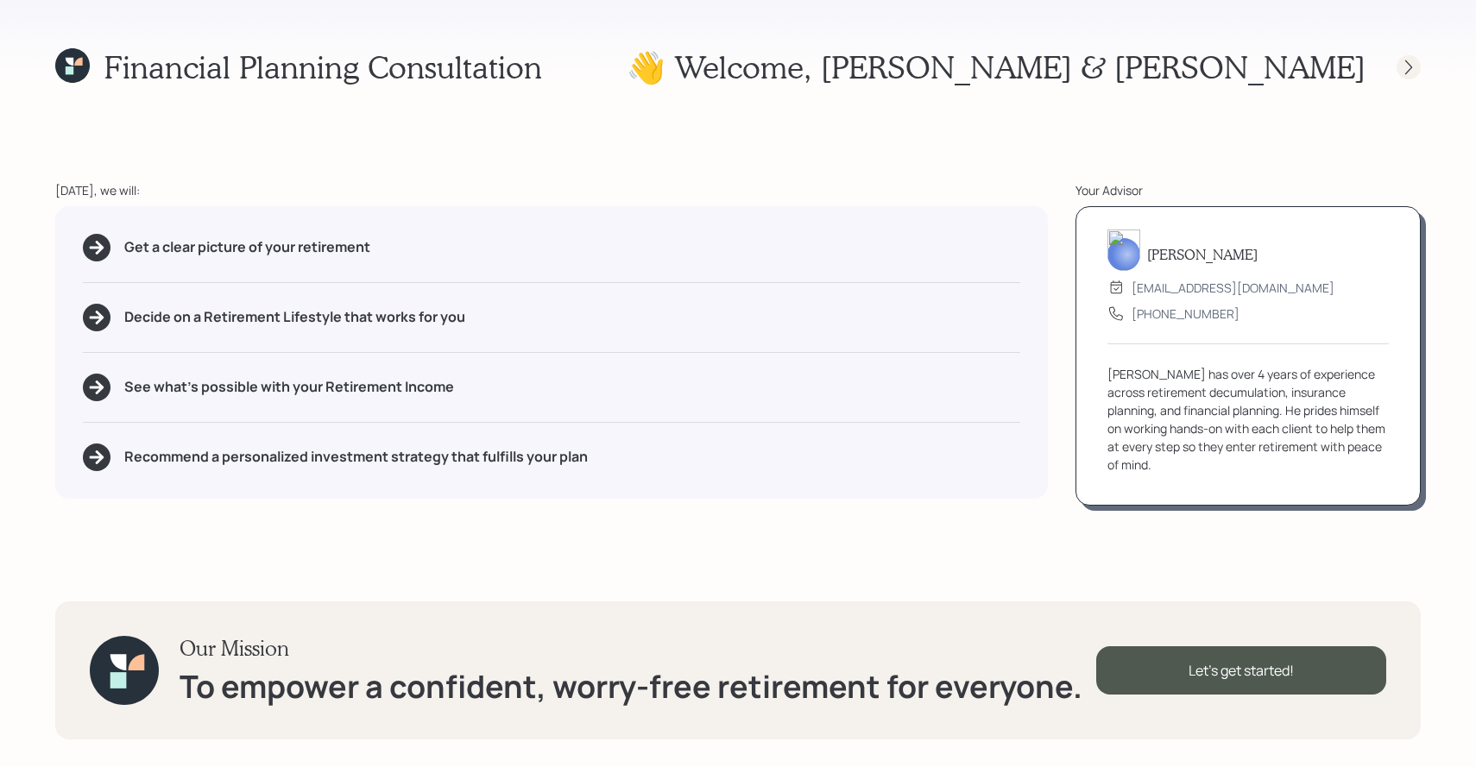
click at [1418, 71] on div at bounding box center [1409, 67] width 24 height 24
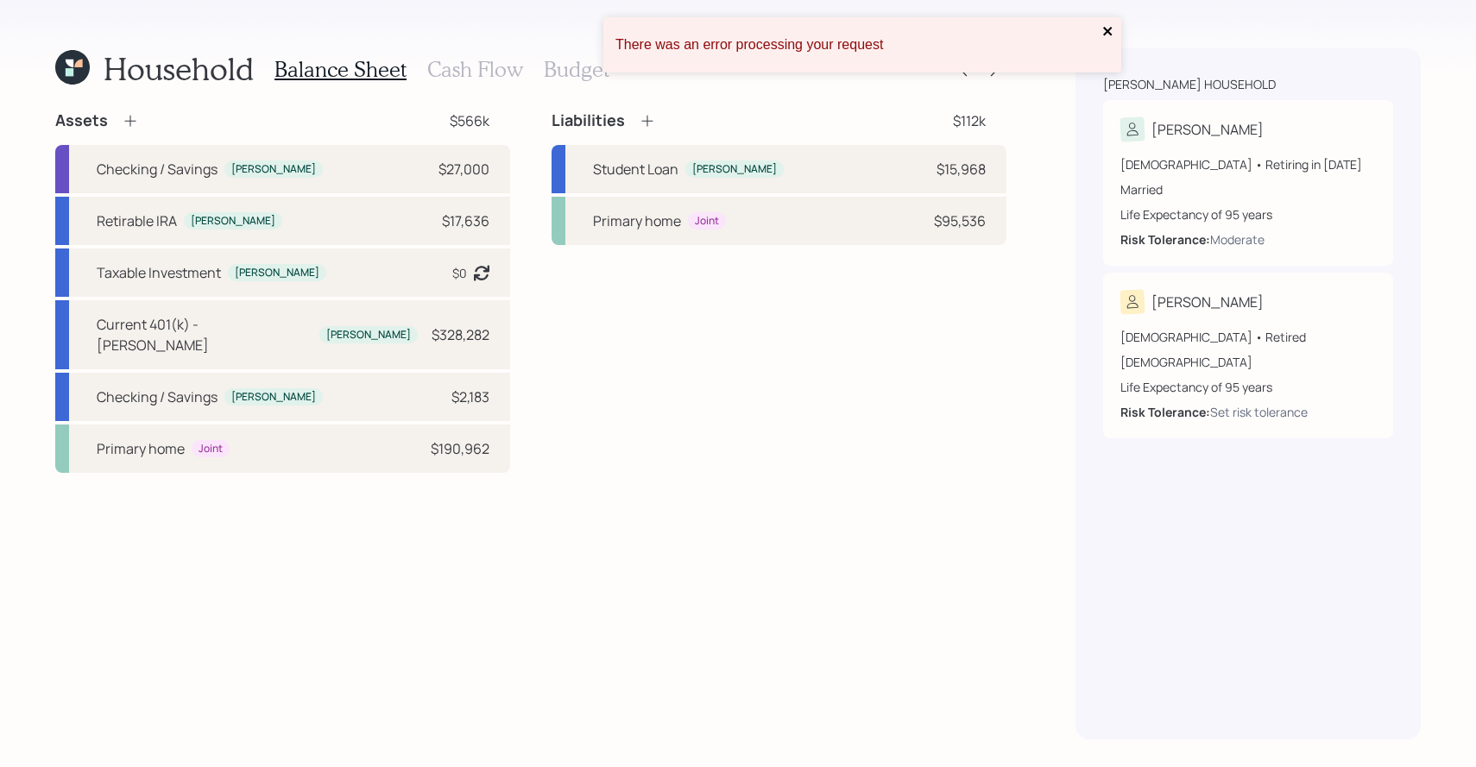
click at [1105, 34] on icon "close" at bounding box center [1107, 31] width 9 height 9
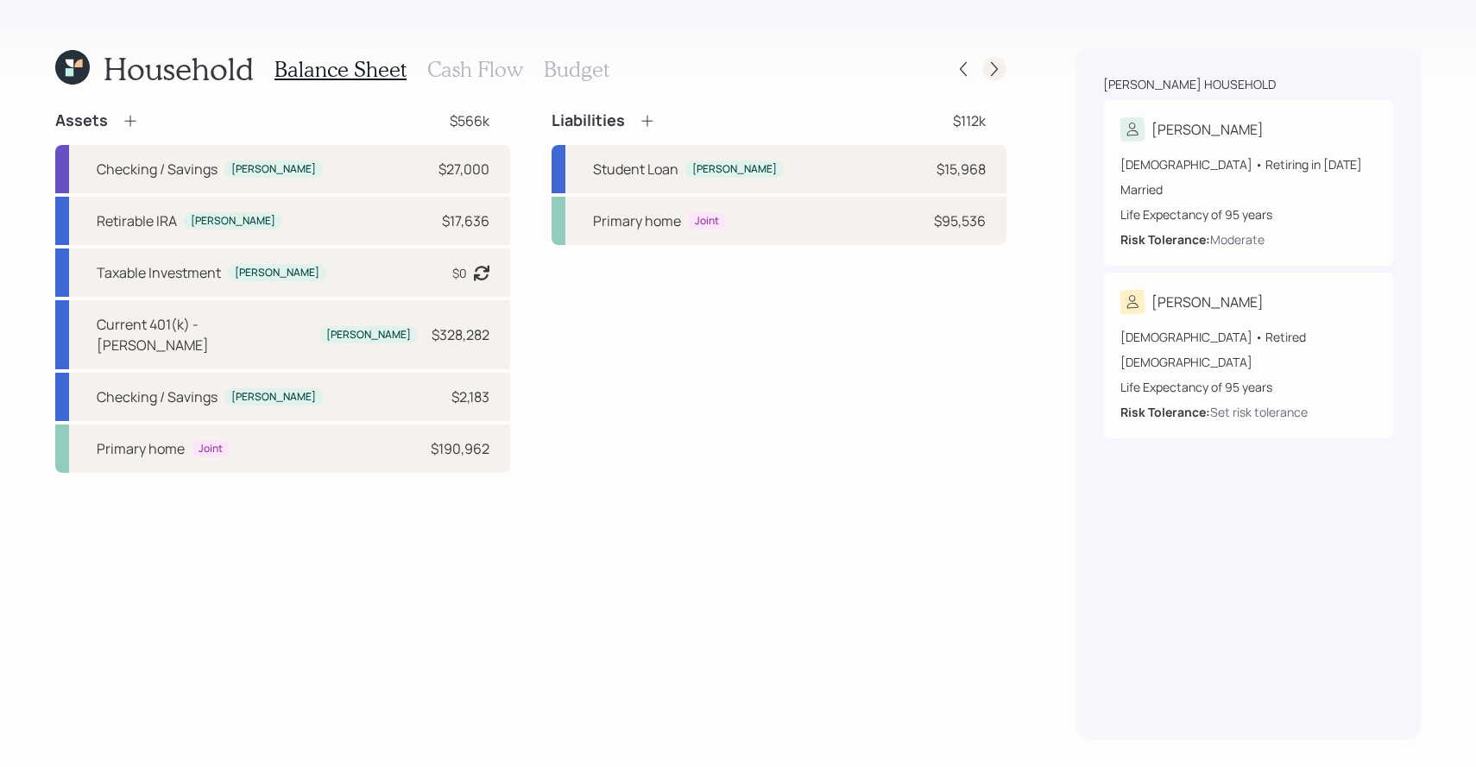
click at [997, 67] on icon at bounding box center [994, 68] width 17 height 17
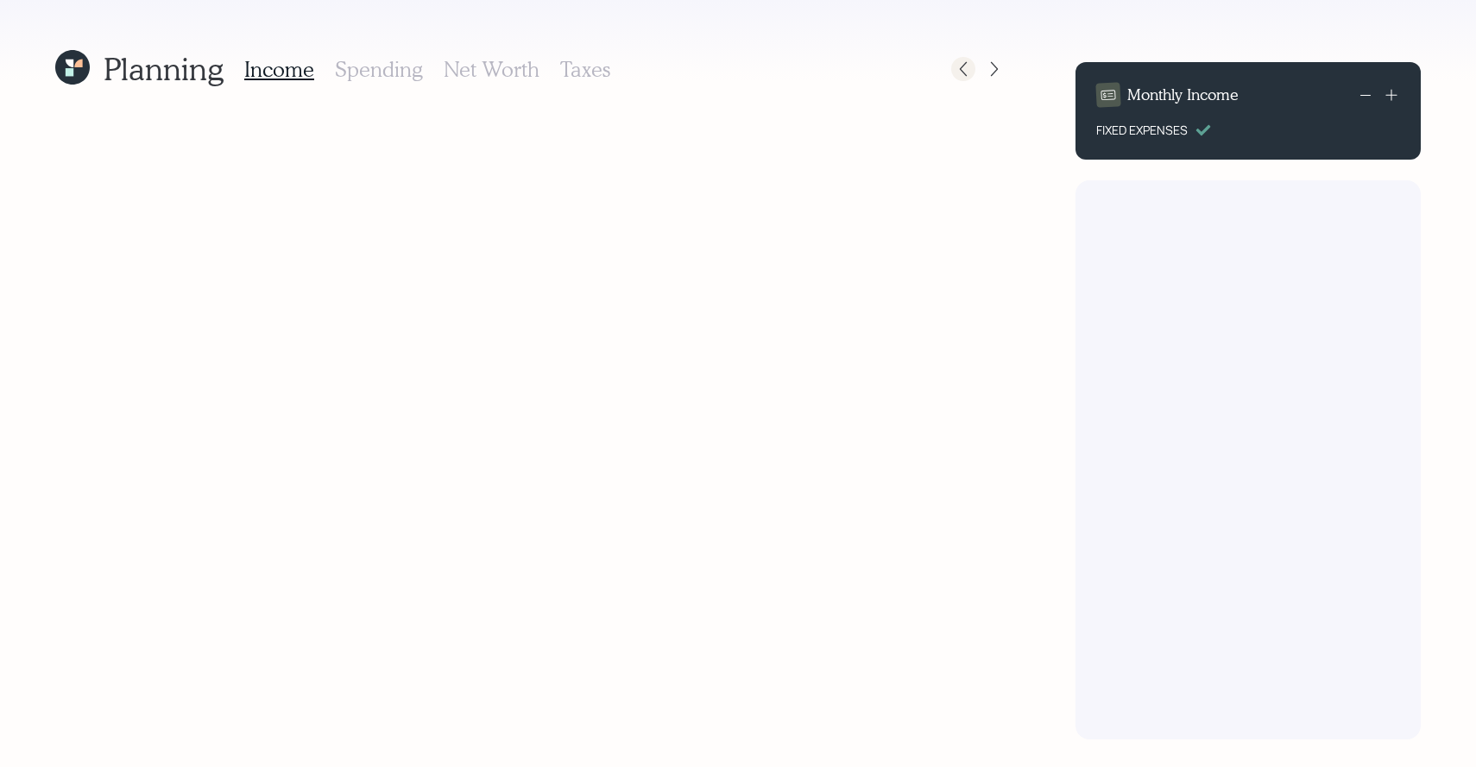
click at [957, 65] on icon at bounding box center [963, 68] width 17 height 17
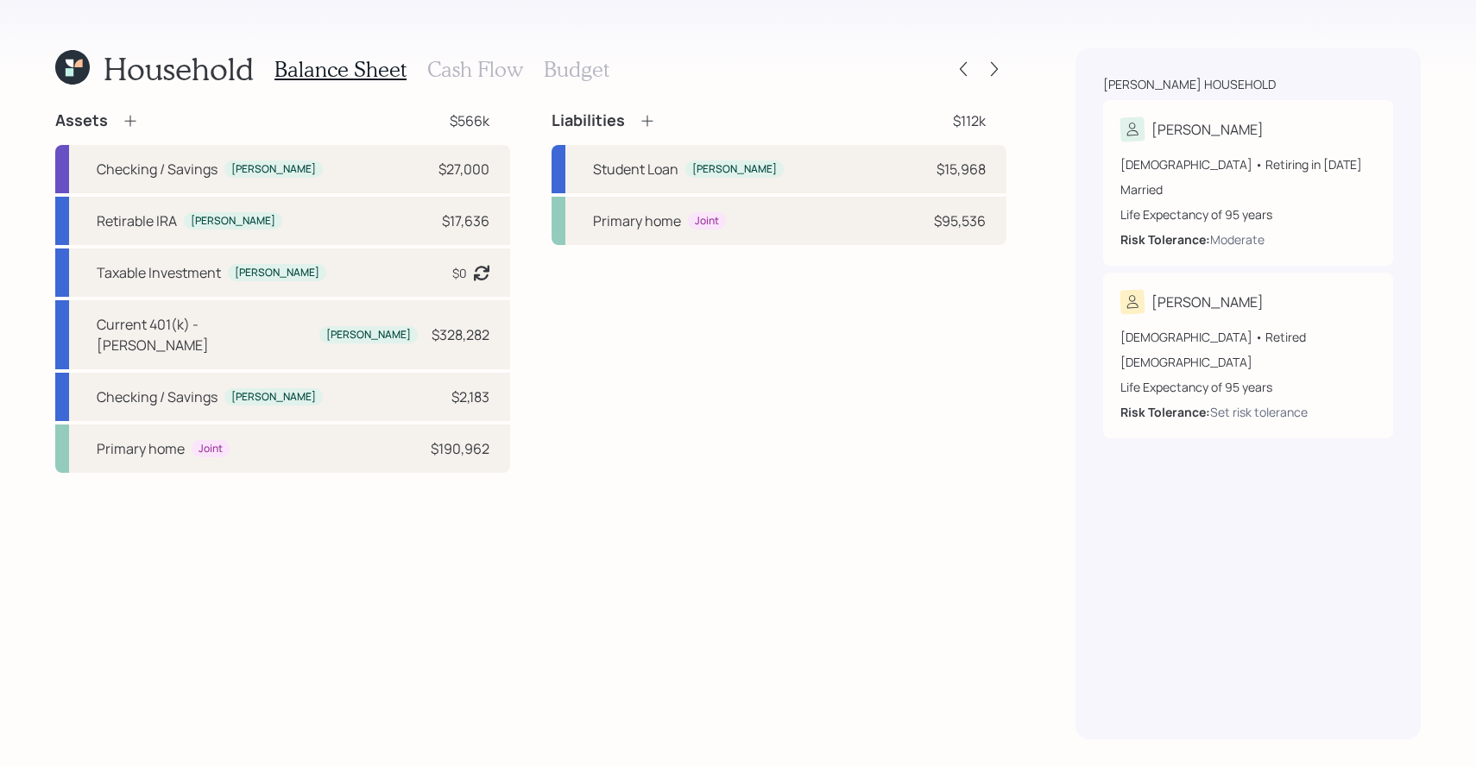
click at [957, 65] on icon at bounding box center [963, 68] width 17 height 17
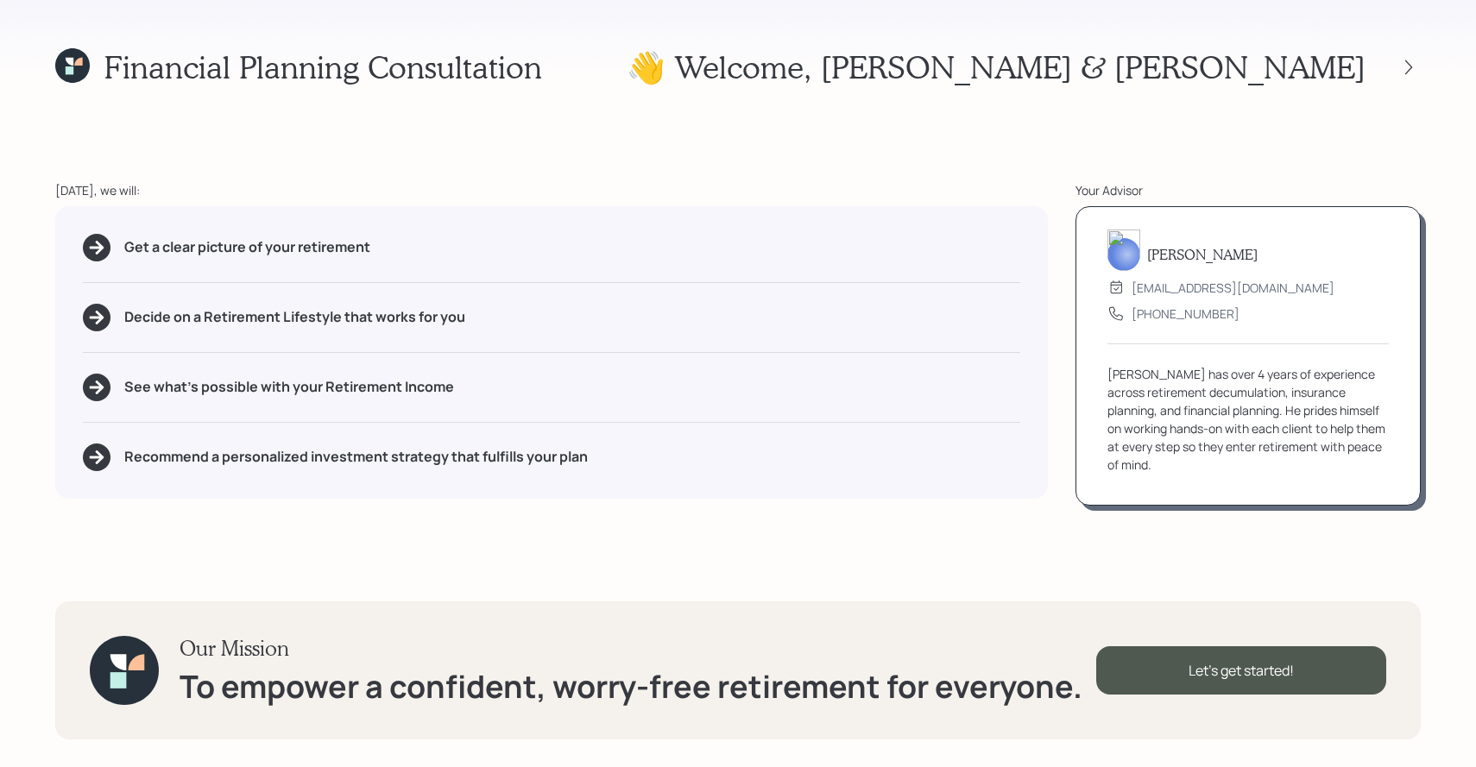
click at [74, 61] on icon at bounding box center [72, 65] width 35 height 35
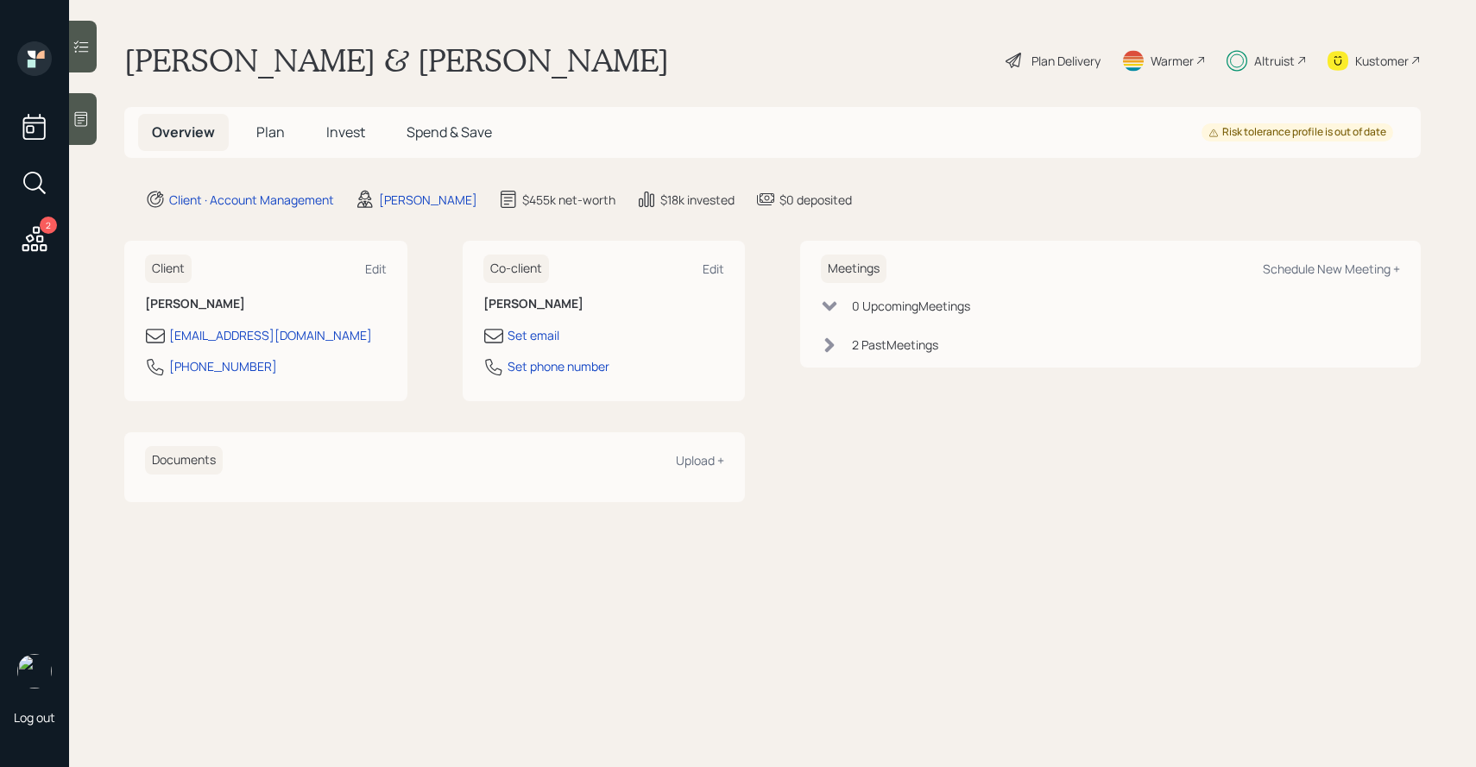
click at [202, 136] on span "Overview" at bounding box center [183, 132] width 63 height 19
click at [275, 131] on span "Plan" at bounding box center [270, 132] width 28 height 19
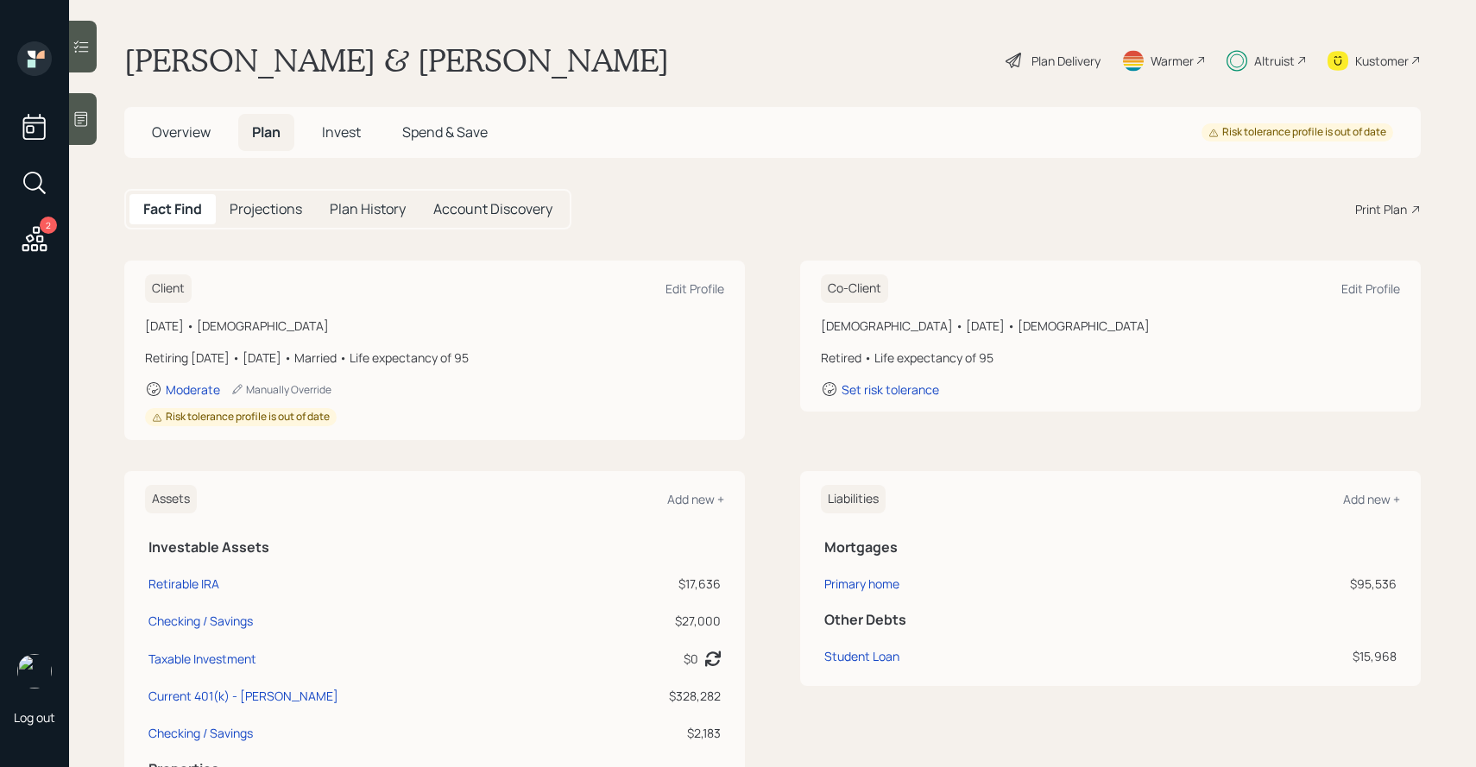
click at [202, 136] on span "Overview" at bounding box center [181, 132] width 59 height 19
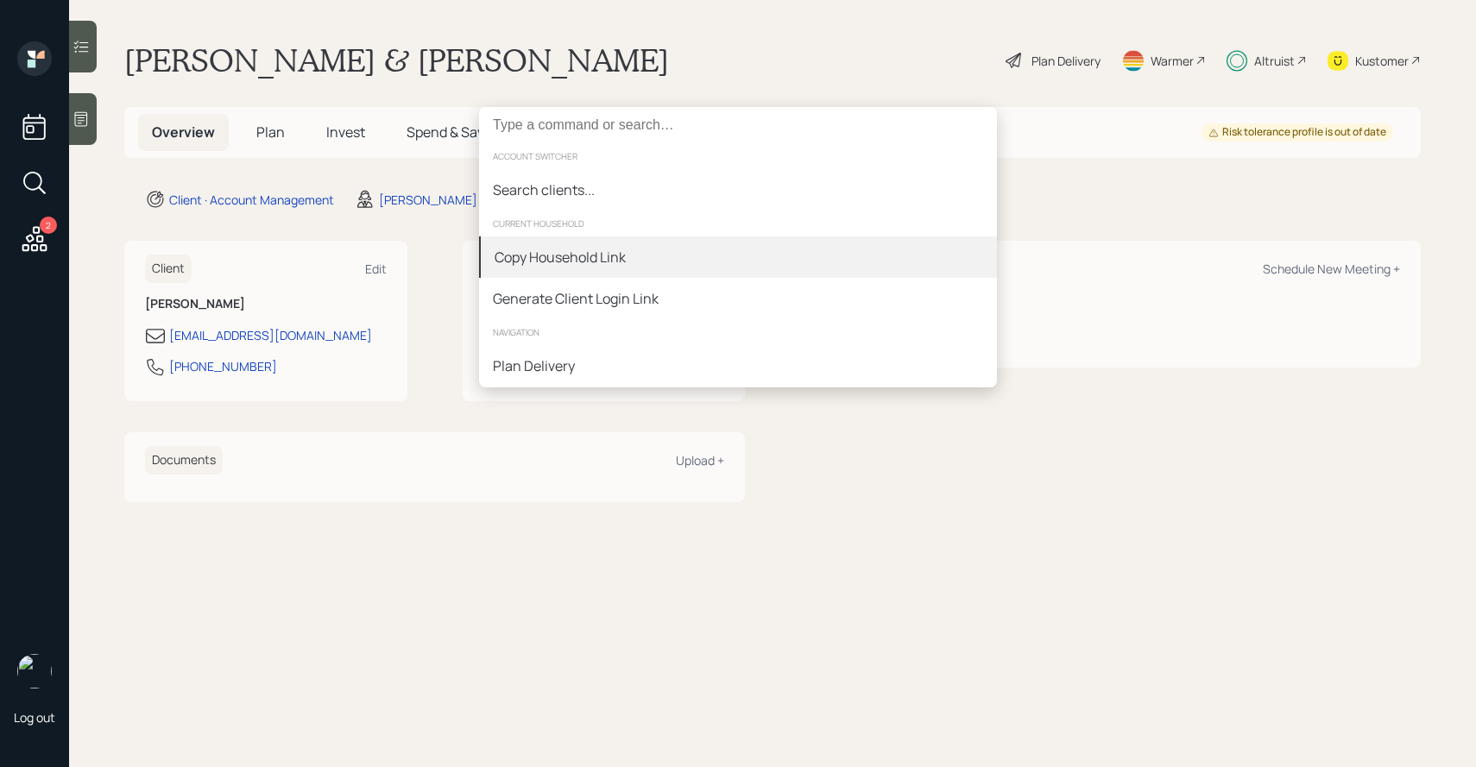
click at [551, 249] on div "Copy Household Link" at bounding box center [560, 257] width 131 height 21
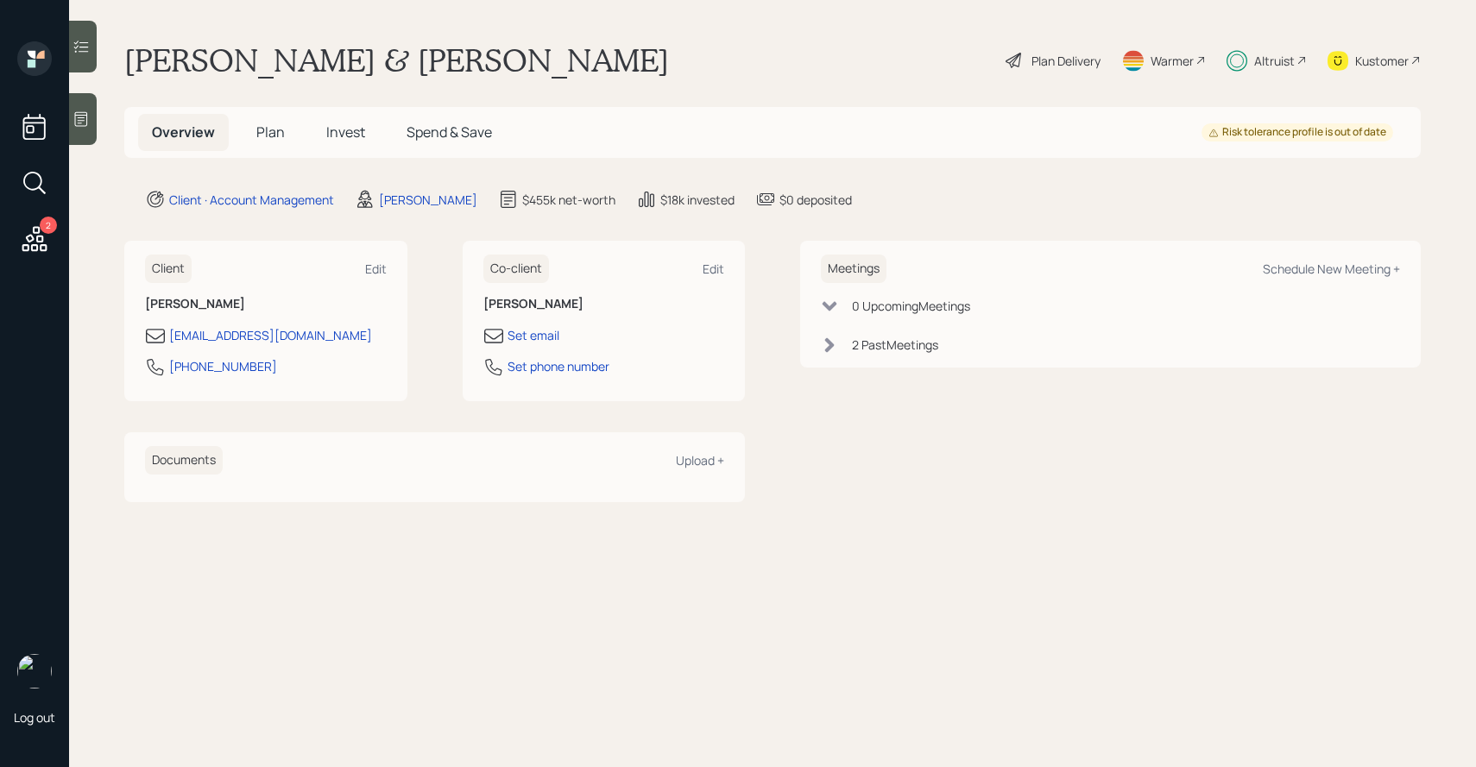
click at [87, 68] on div at bounding box center [83, 47] width 28 height 52
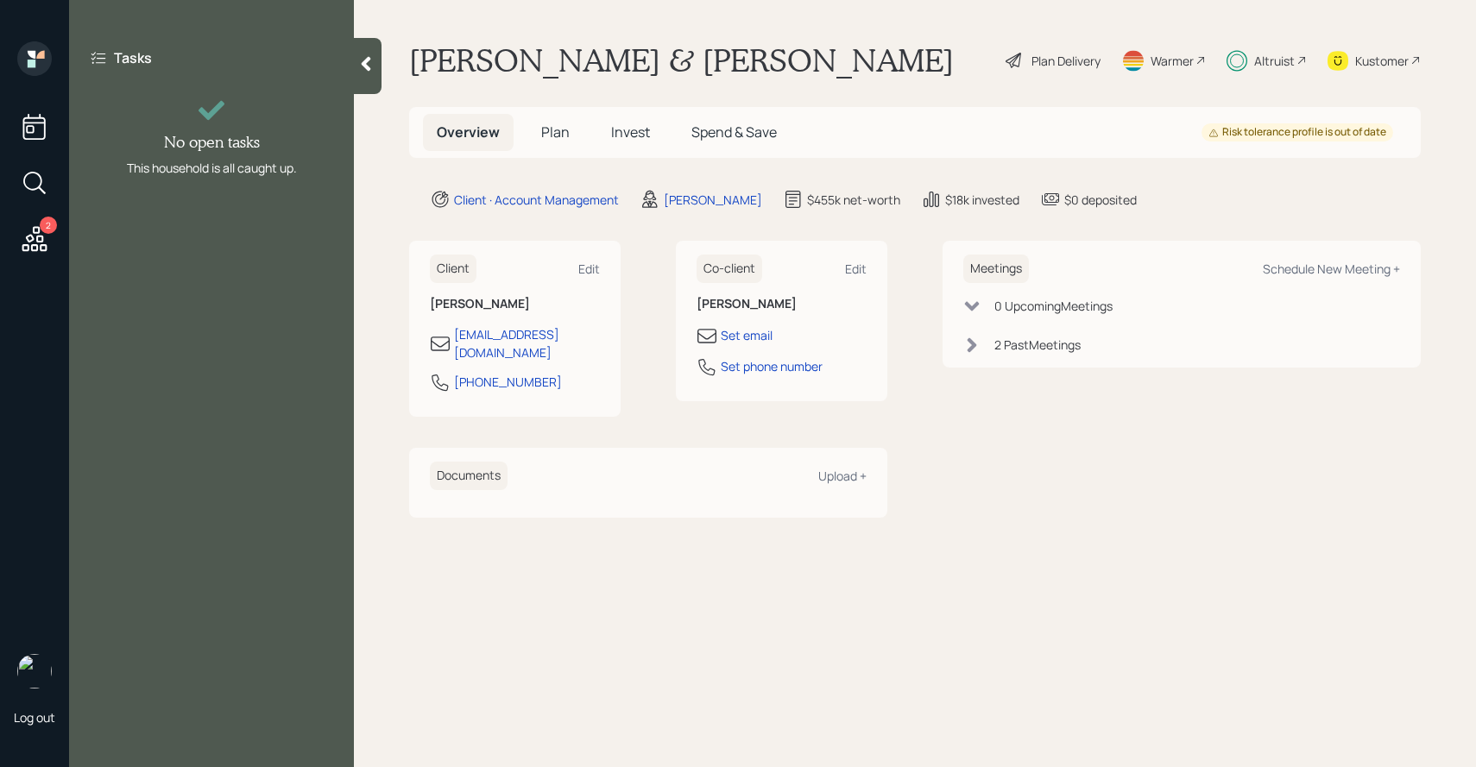
click at [368, 76] on div at bounding box center [368, 66] width 28 height 56
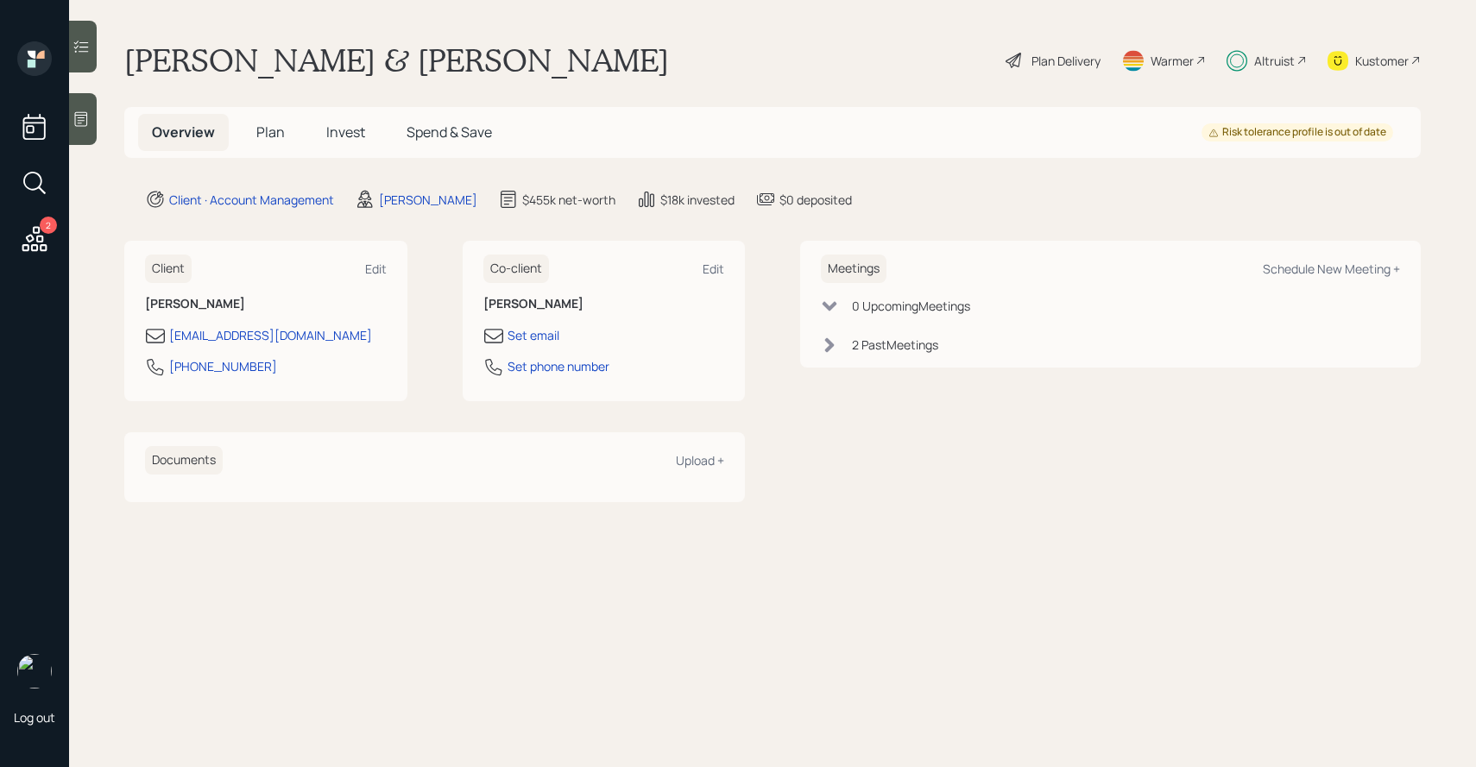
click at [334, 137] on span "Invest" at bounding box center [345, 132] width 39 height 19
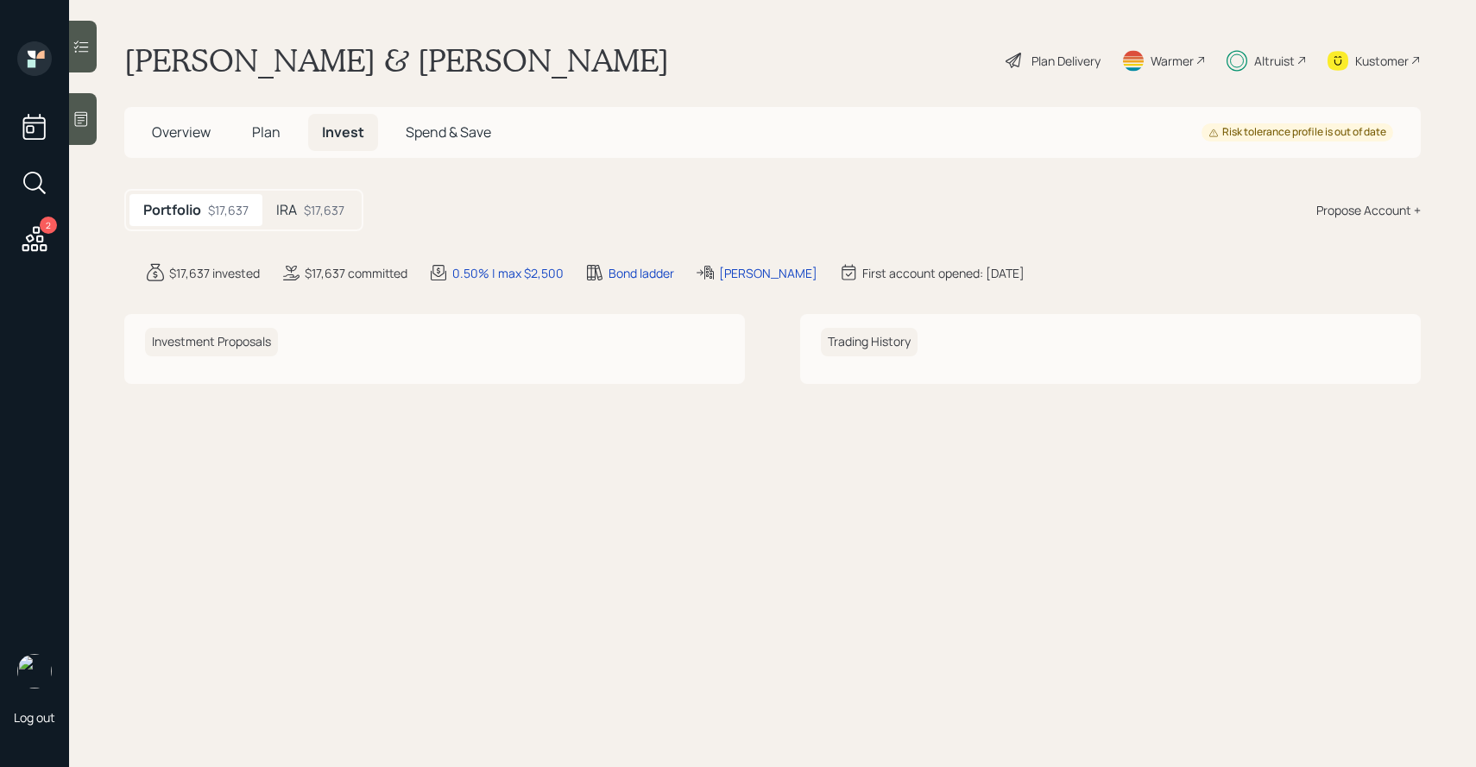
click at [312, 214] on div "$17,637" at bounding box center [324, 210] width 41 height 18
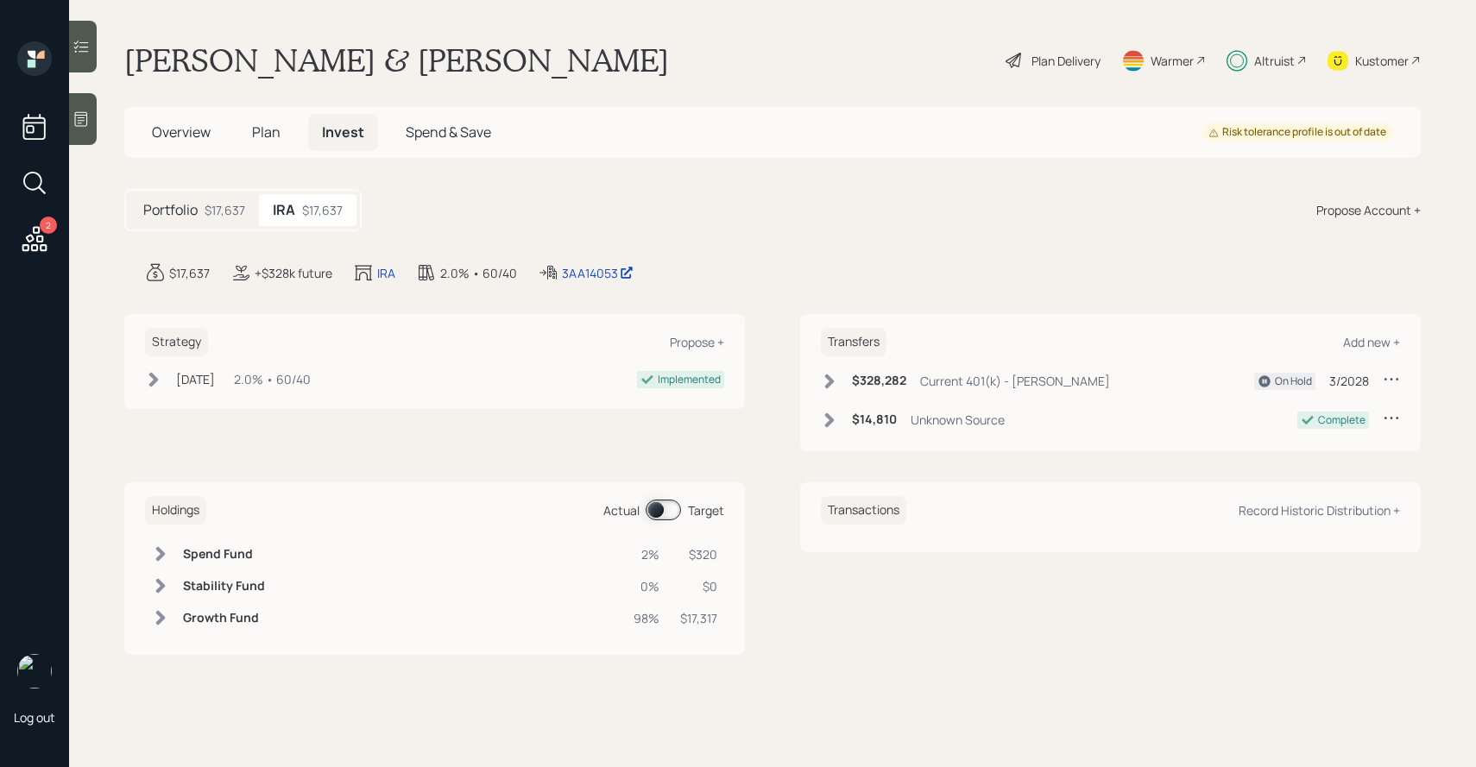
click at [278, 137] on span "Plan" at bounding box center [266, 132] width 28 height 19
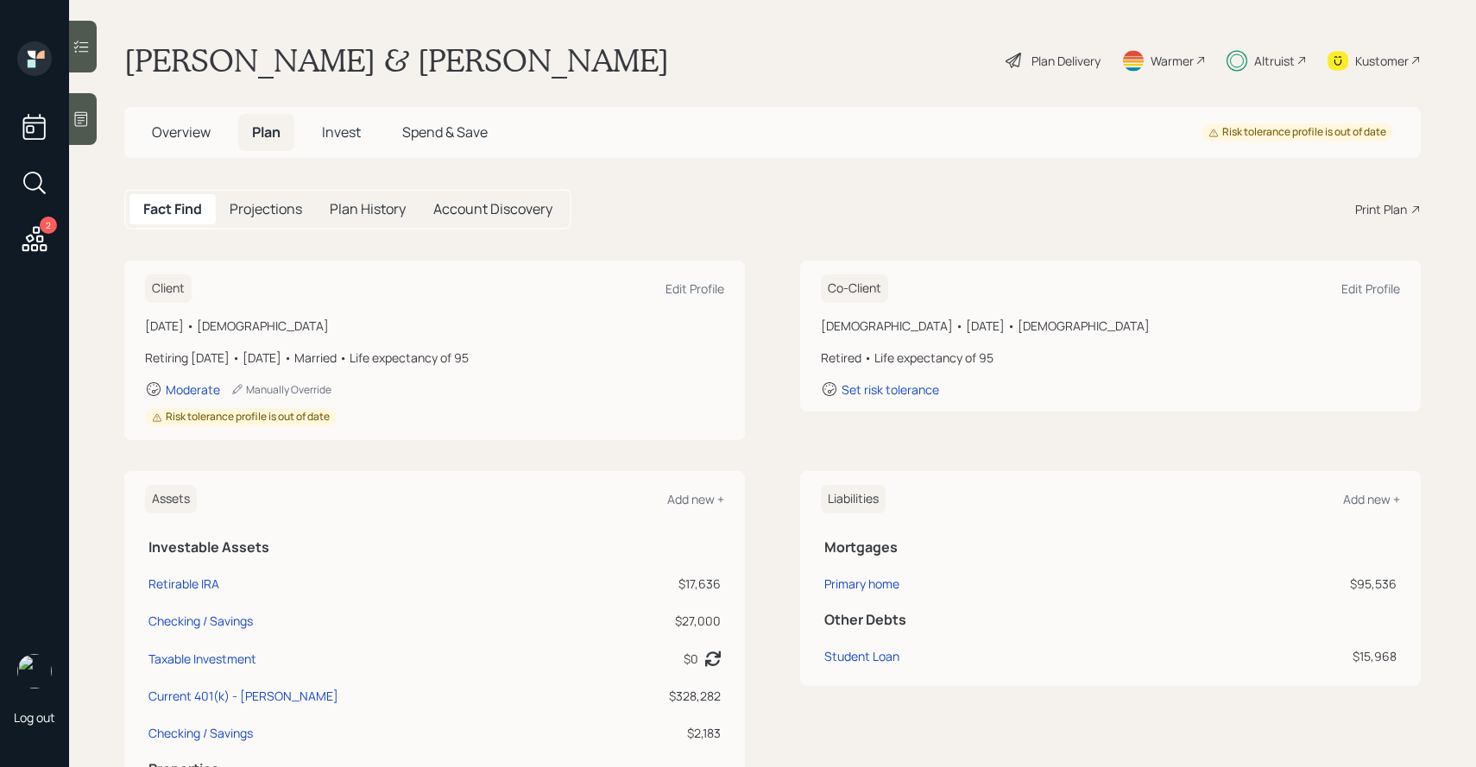
click at [1083, 60] on div "Plan Delivery" at bounding box center [1066, 61] width 69 height 18
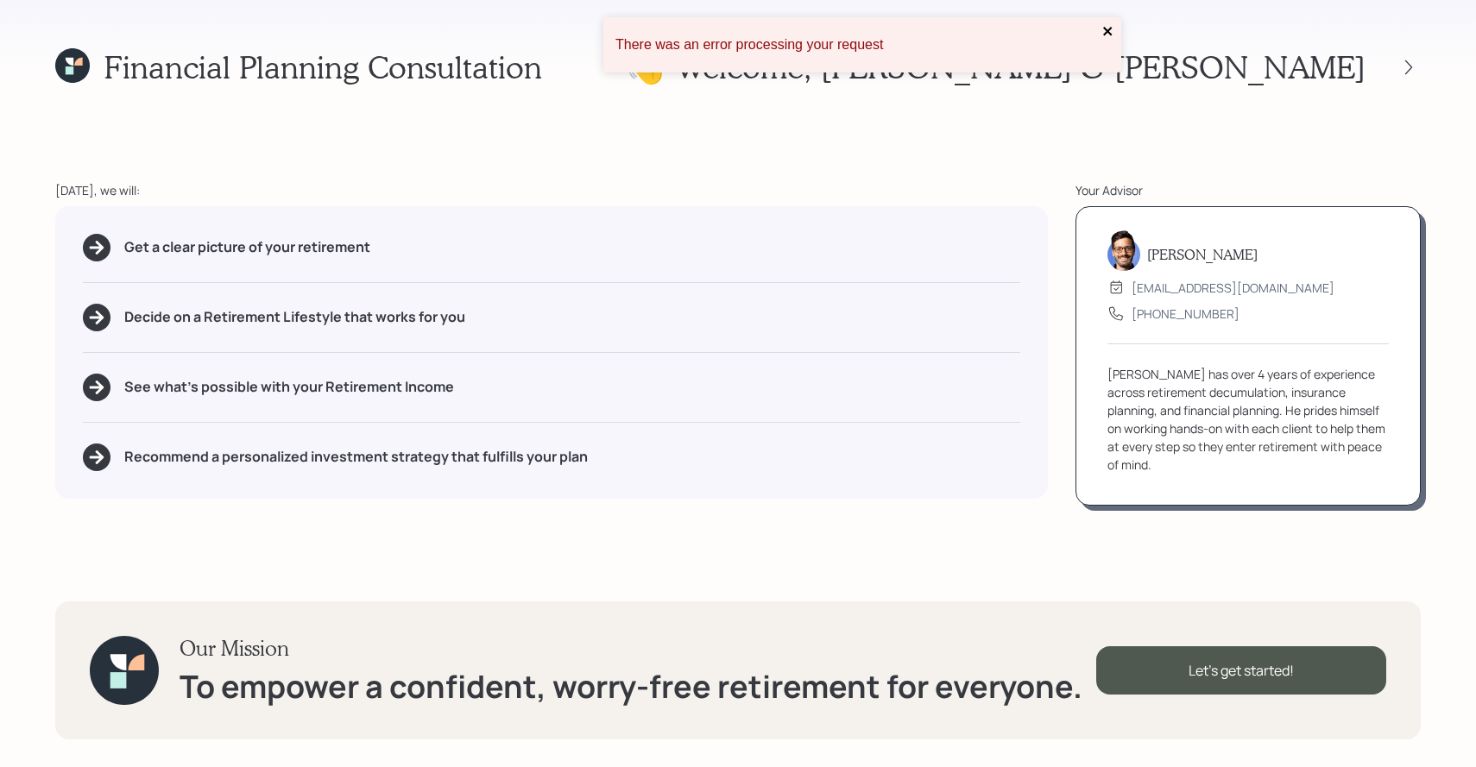
click at [1105, 32] on icon "close" at bounding box center [1108, 31] width 12 height 14
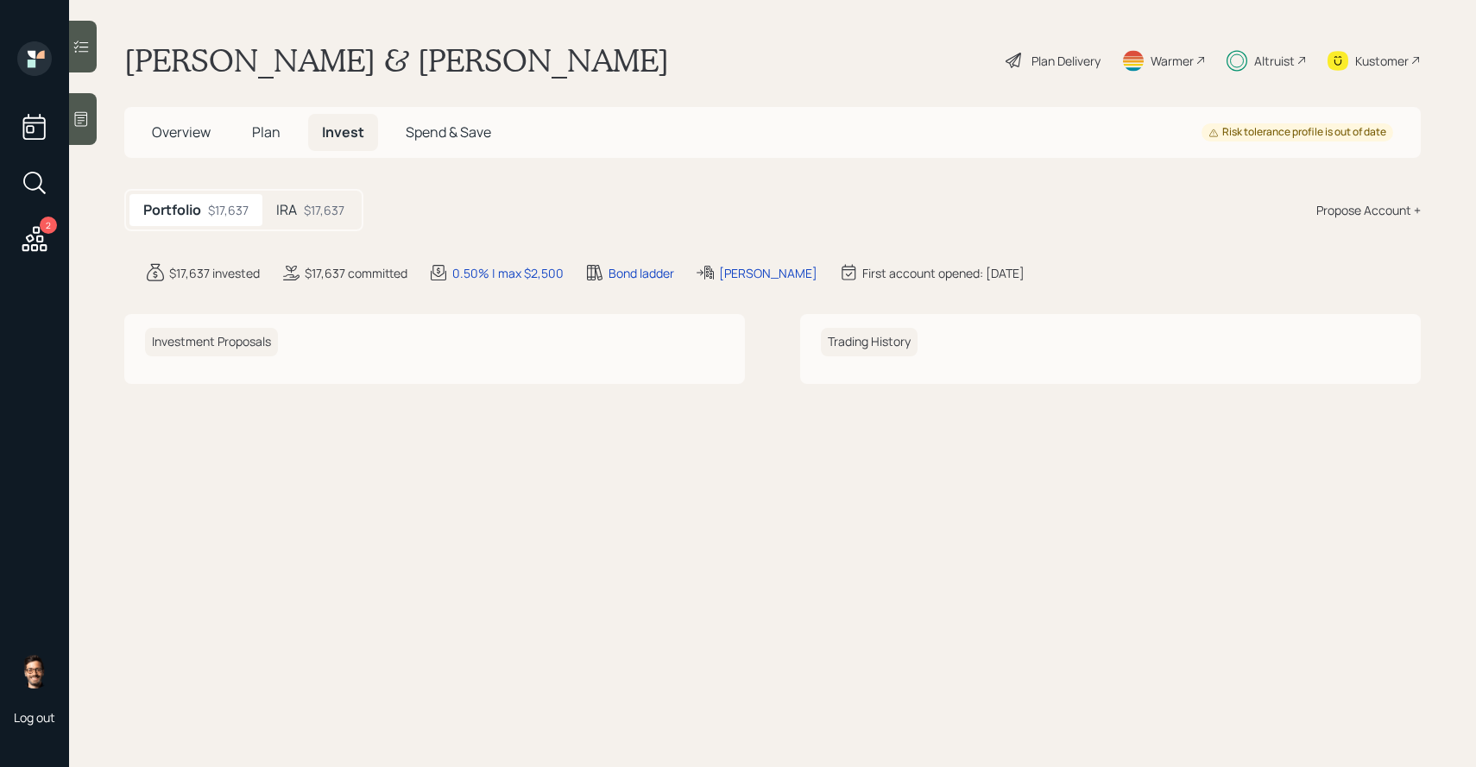
click at [275, 136] on span "Plan" at bounding box center [266, 132] width 28 height 19
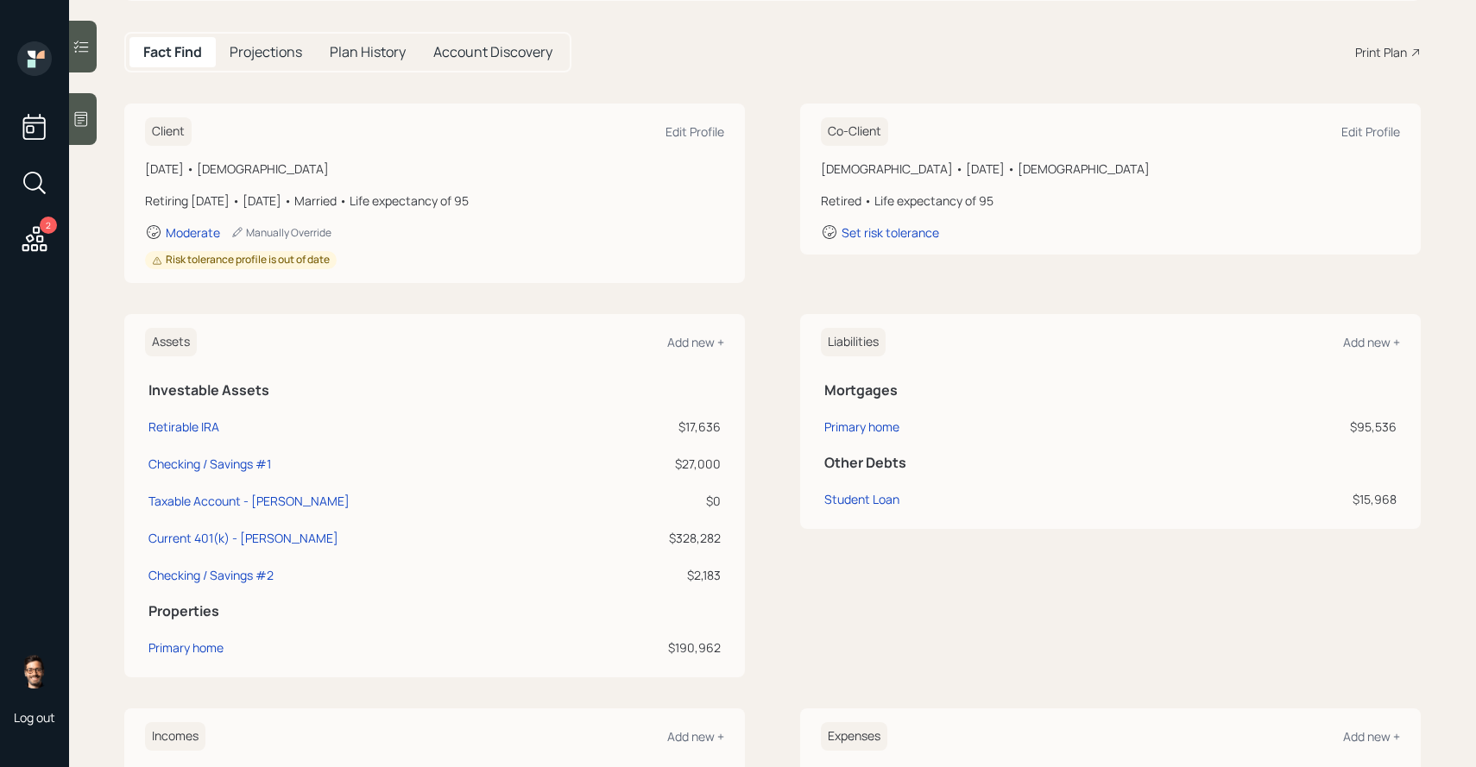
scroll to position [179, 0]
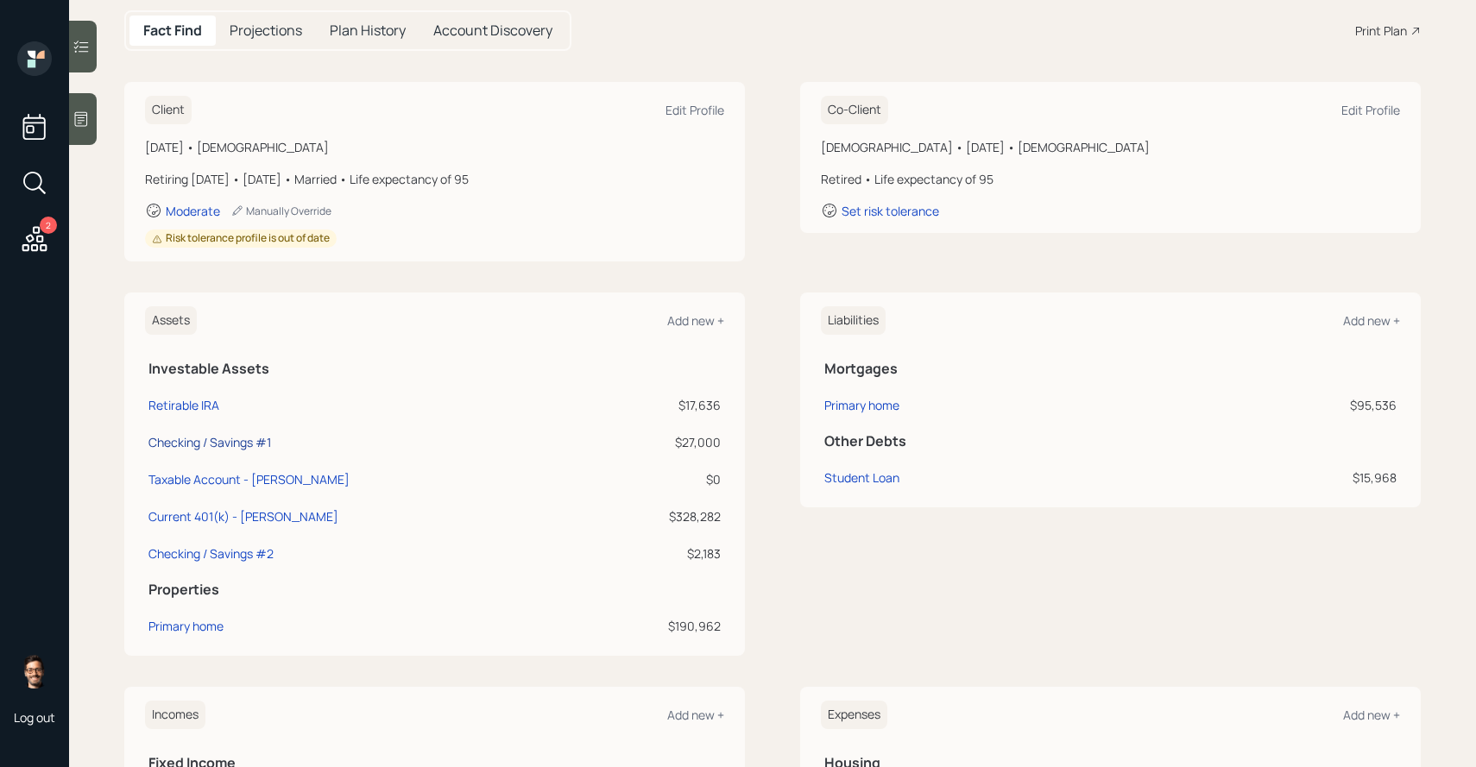
click at [237, 438] on div "Checking / Savings #1" at bounding box center [209, 442] width 123 height 18
select select "cash"
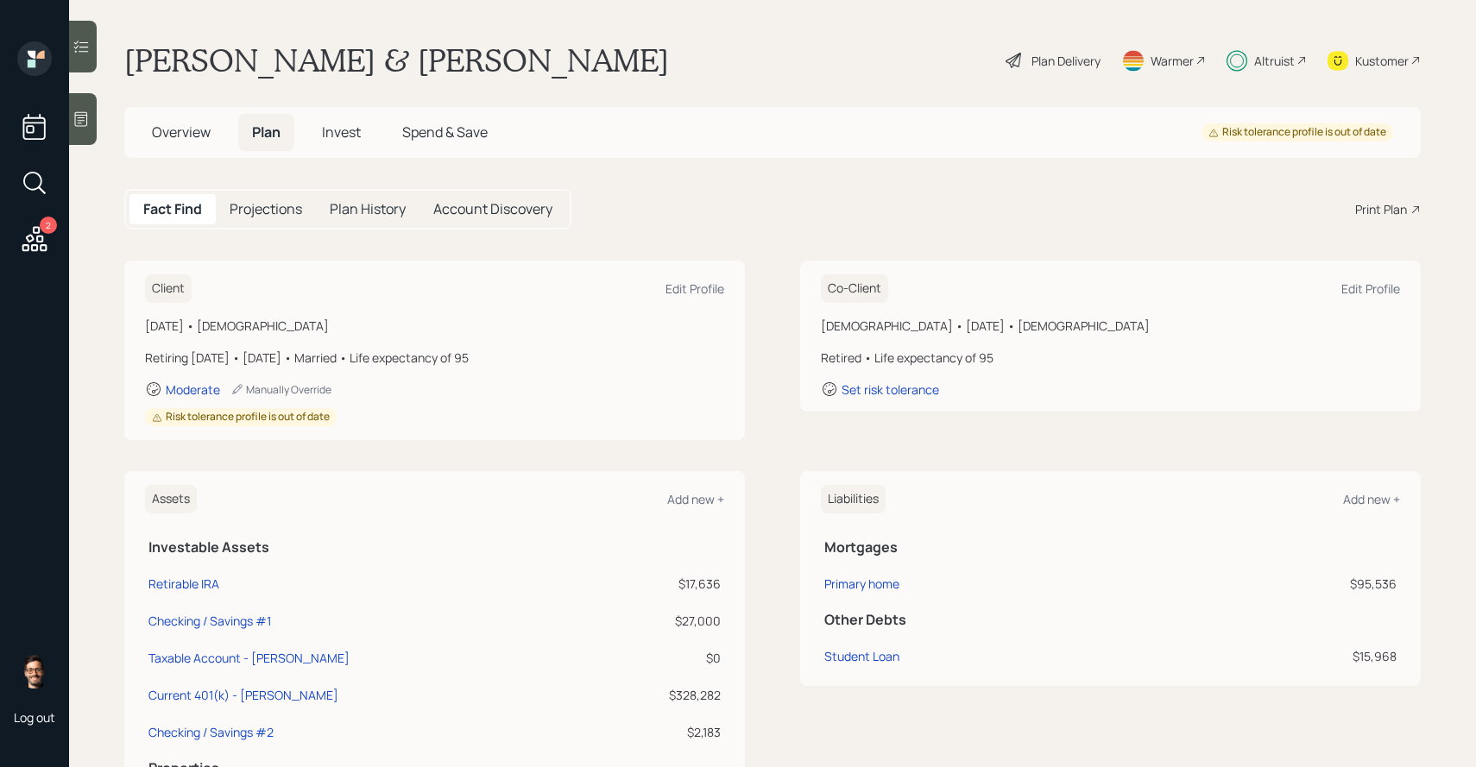
click at [1069, 64] on div "Plan Delivery" at bounding box center [1066, 61] width 69 height 18
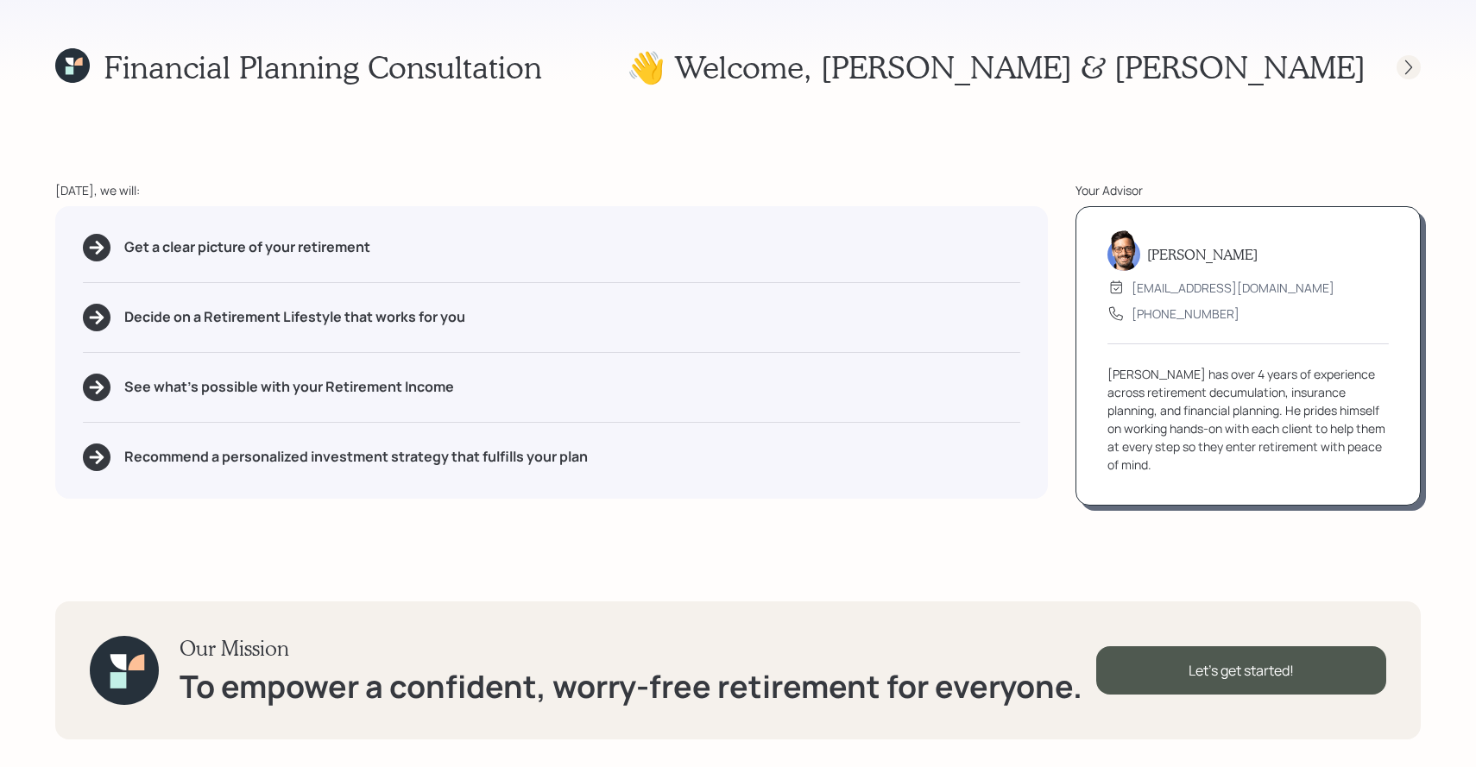
click at [1411, 56] on div at bounding box center [1409, 67] width 24 height 24
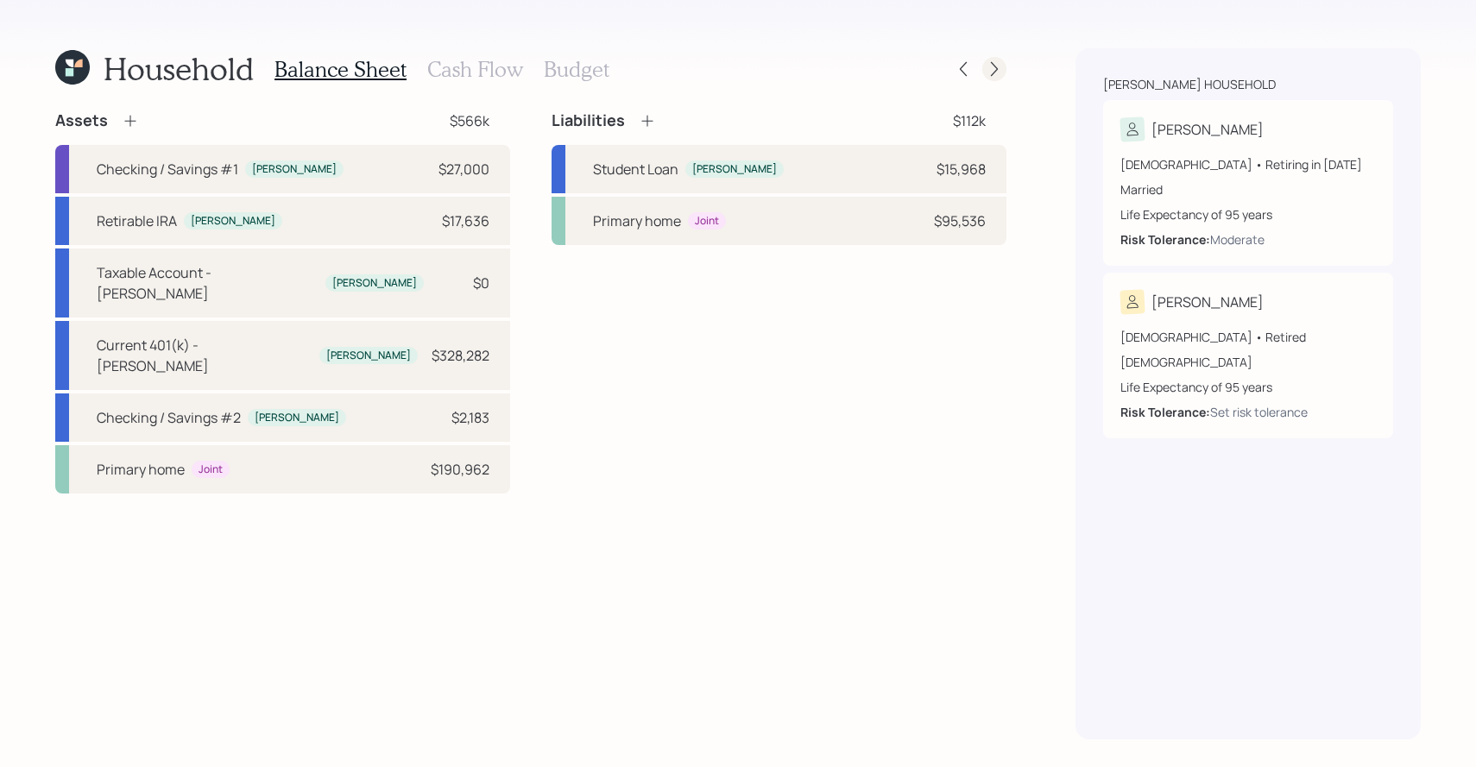
click at [995, 72] on icon at bounding box center [994, 69] width 7 height 15
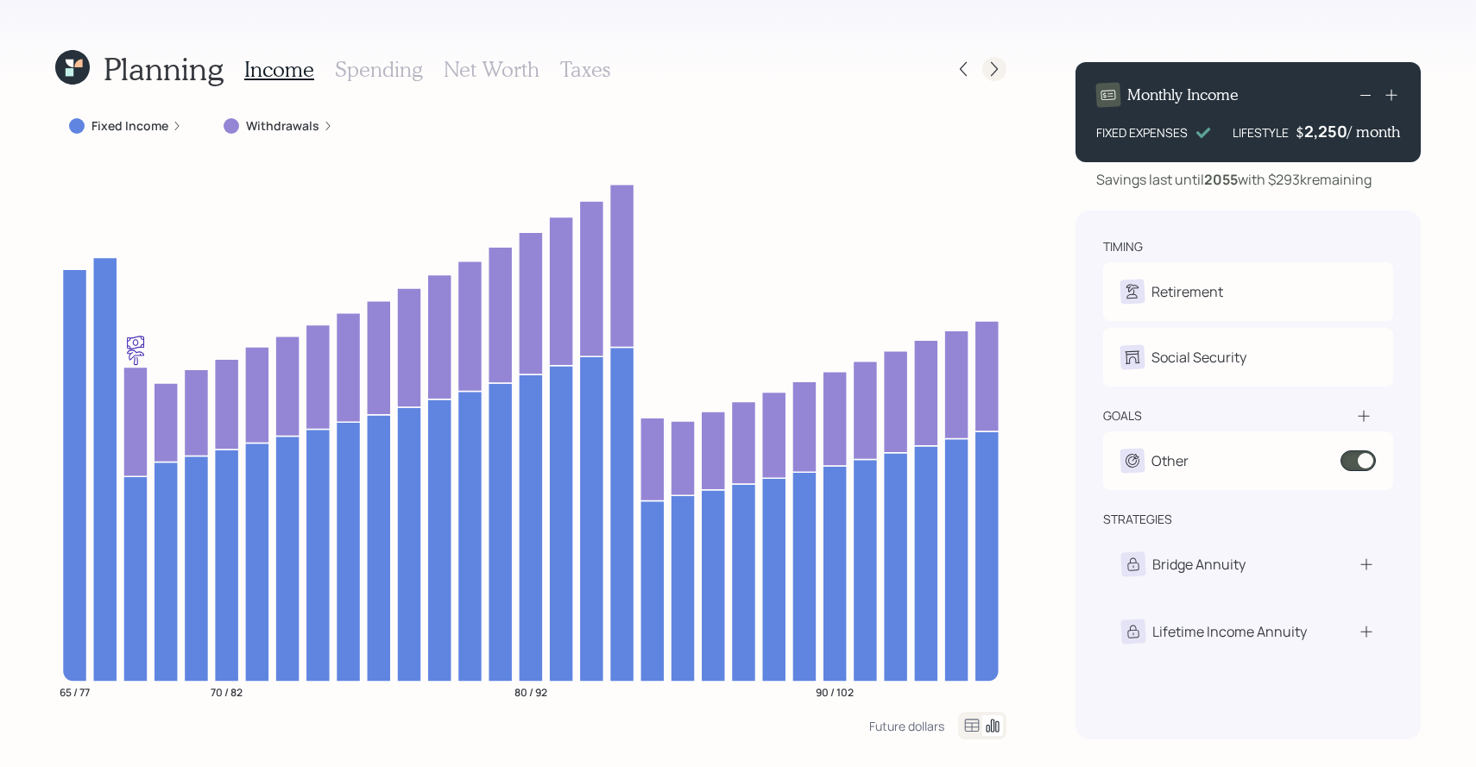
click at [995, 72] on icon at bounding box center [994, 69] width 7 height 15
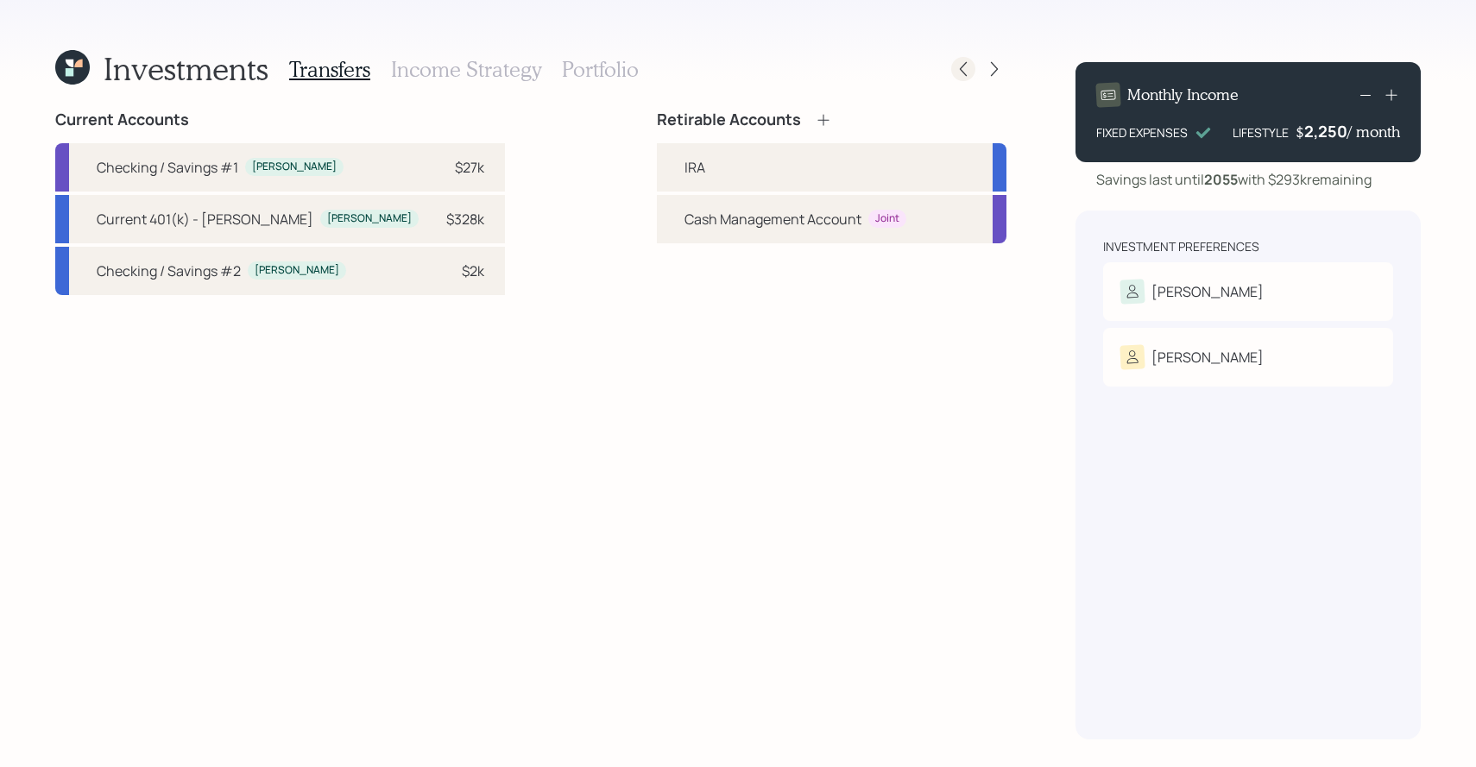
click at [973, 70] on div at bounding box center [963, 69] width 24 height 24
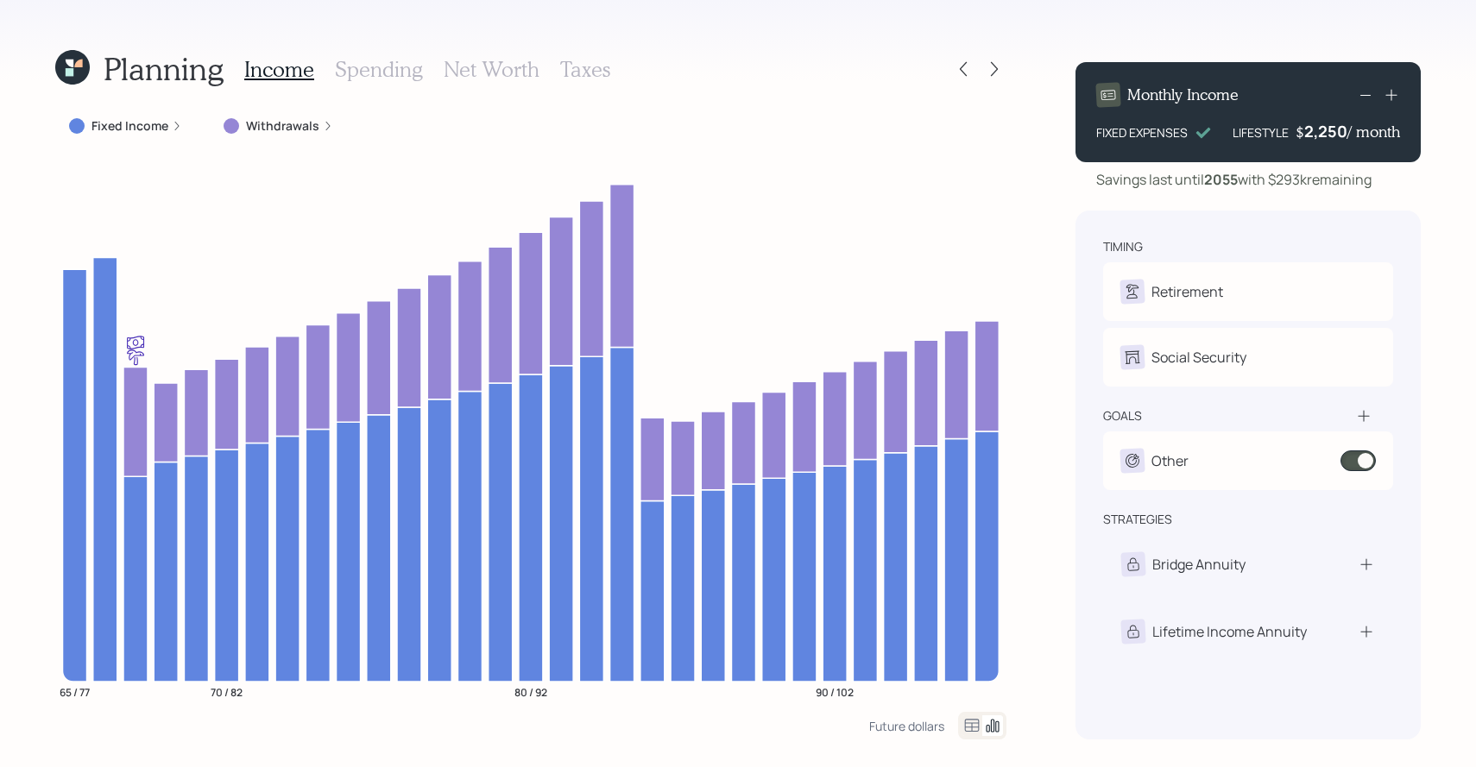
click at [73, 67] on icon at bounding box center [72, 67] width 35 height 35
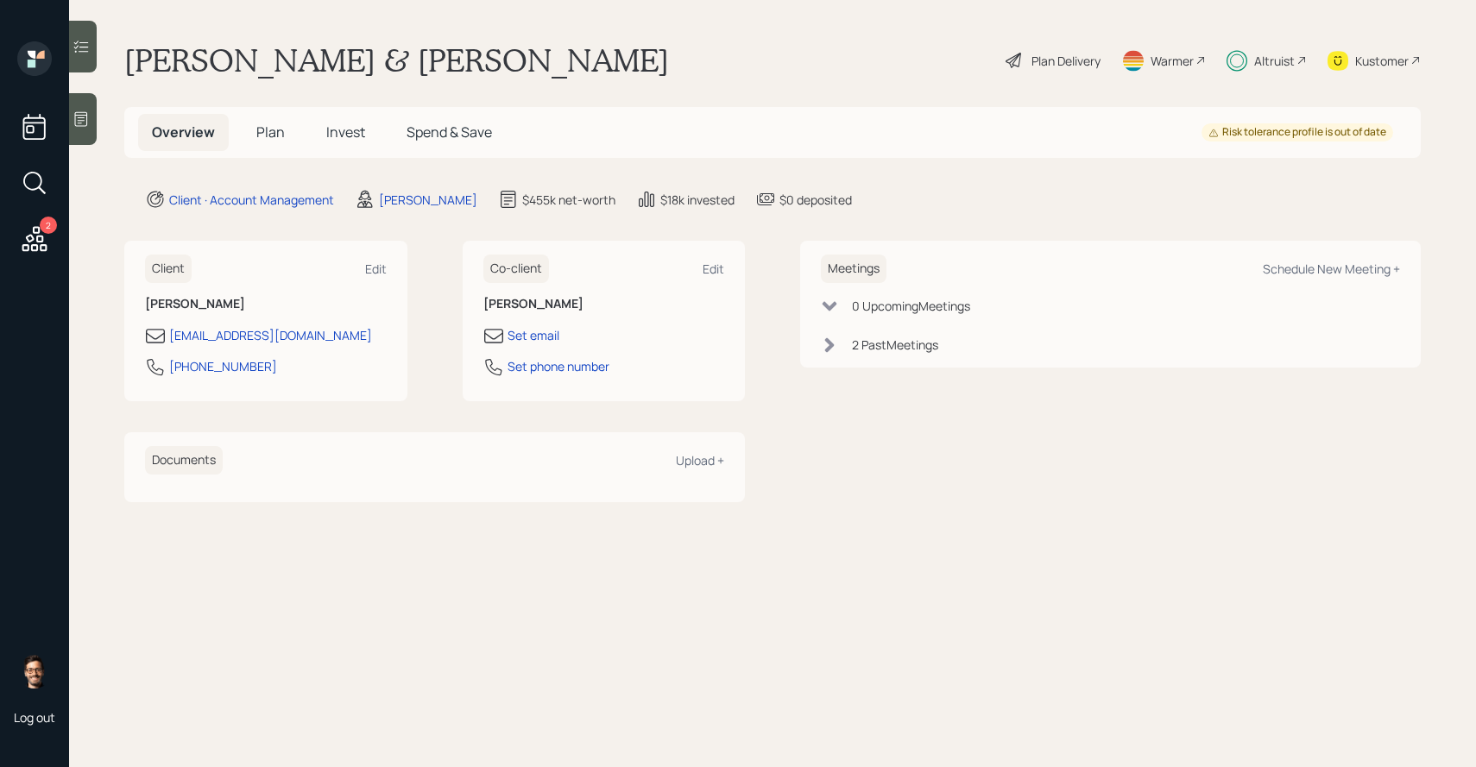
click at [440, 128] on span "Spend & Save" at bounding box center [449, 132] width 85 height 19
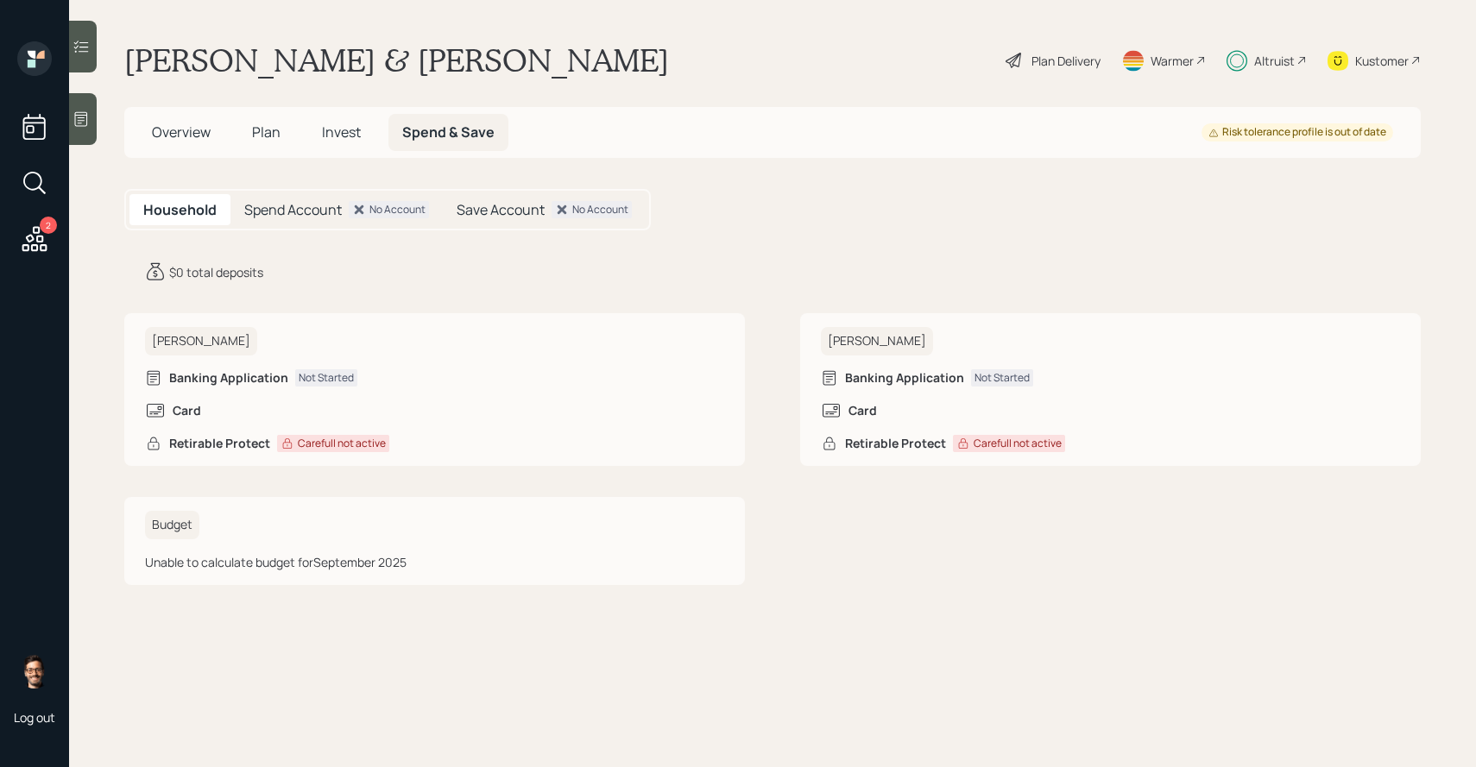
click at [345, 134] on span "Invest" at bounding box center [341, 132] width 39 height 19
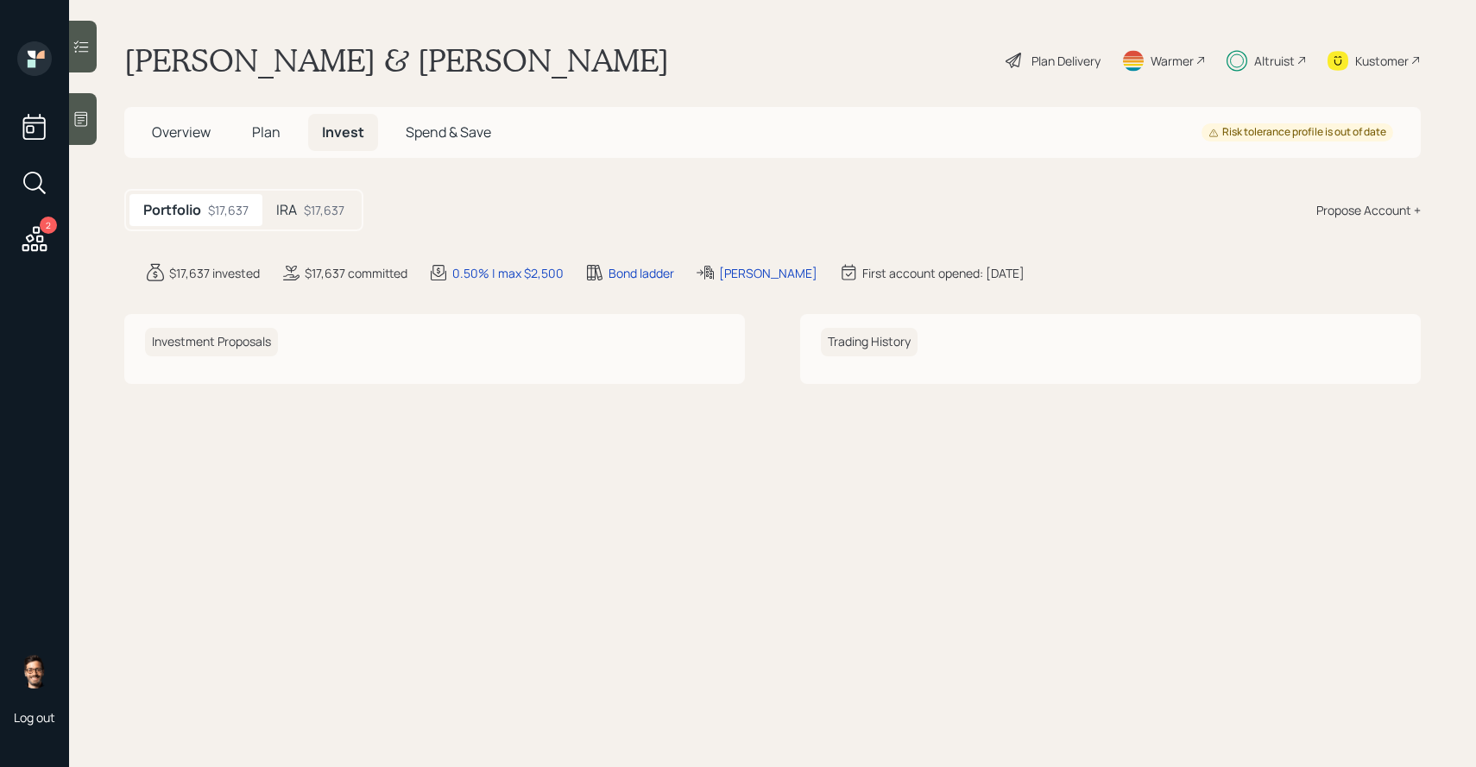
click at [277, 138] on span "Plan" at bounding box center [266, 132] width 28 height 19
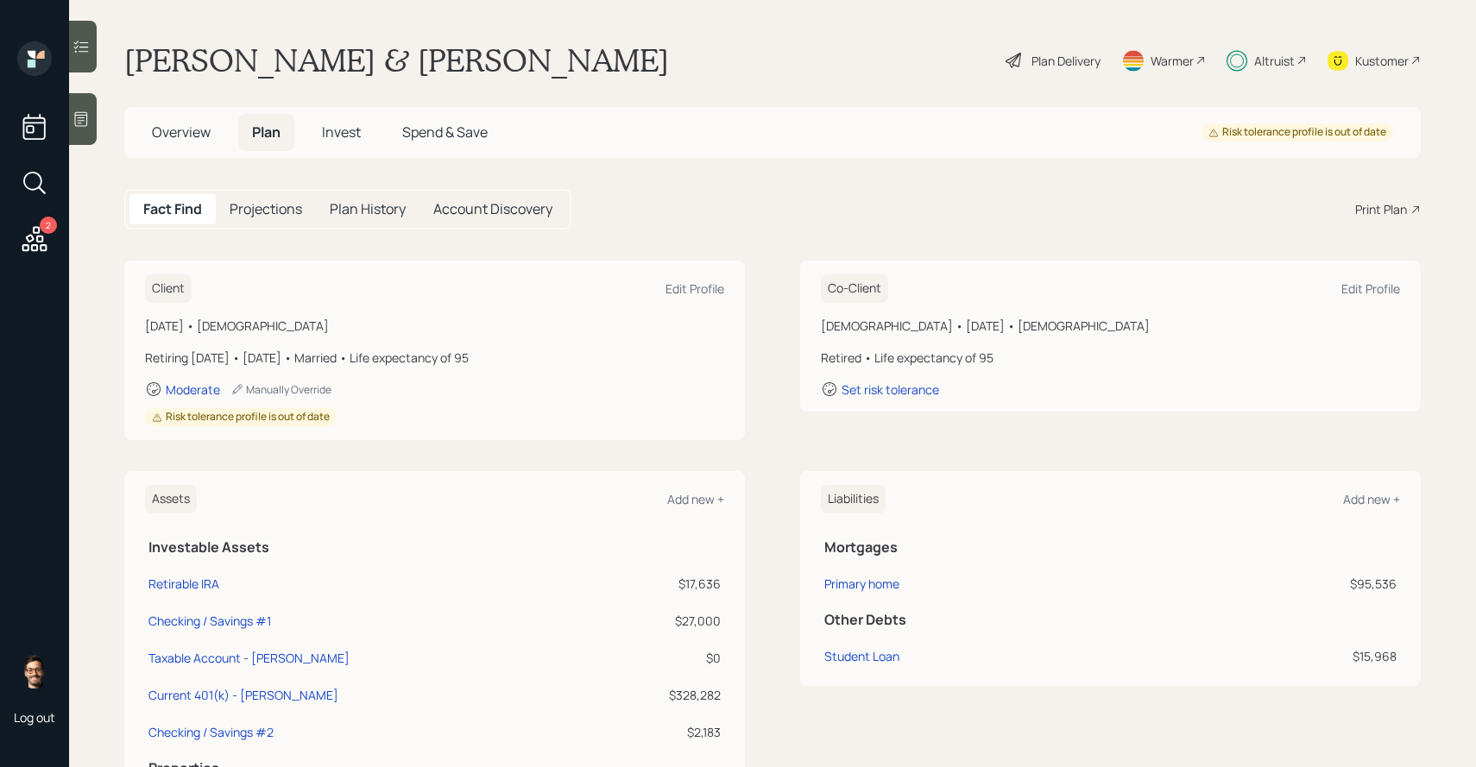
click at [201, 127] on span "Overview" at bounding box center [181, 132] width 59 height 19
